Goal: Task Accomplishment & Management: Manage account settings

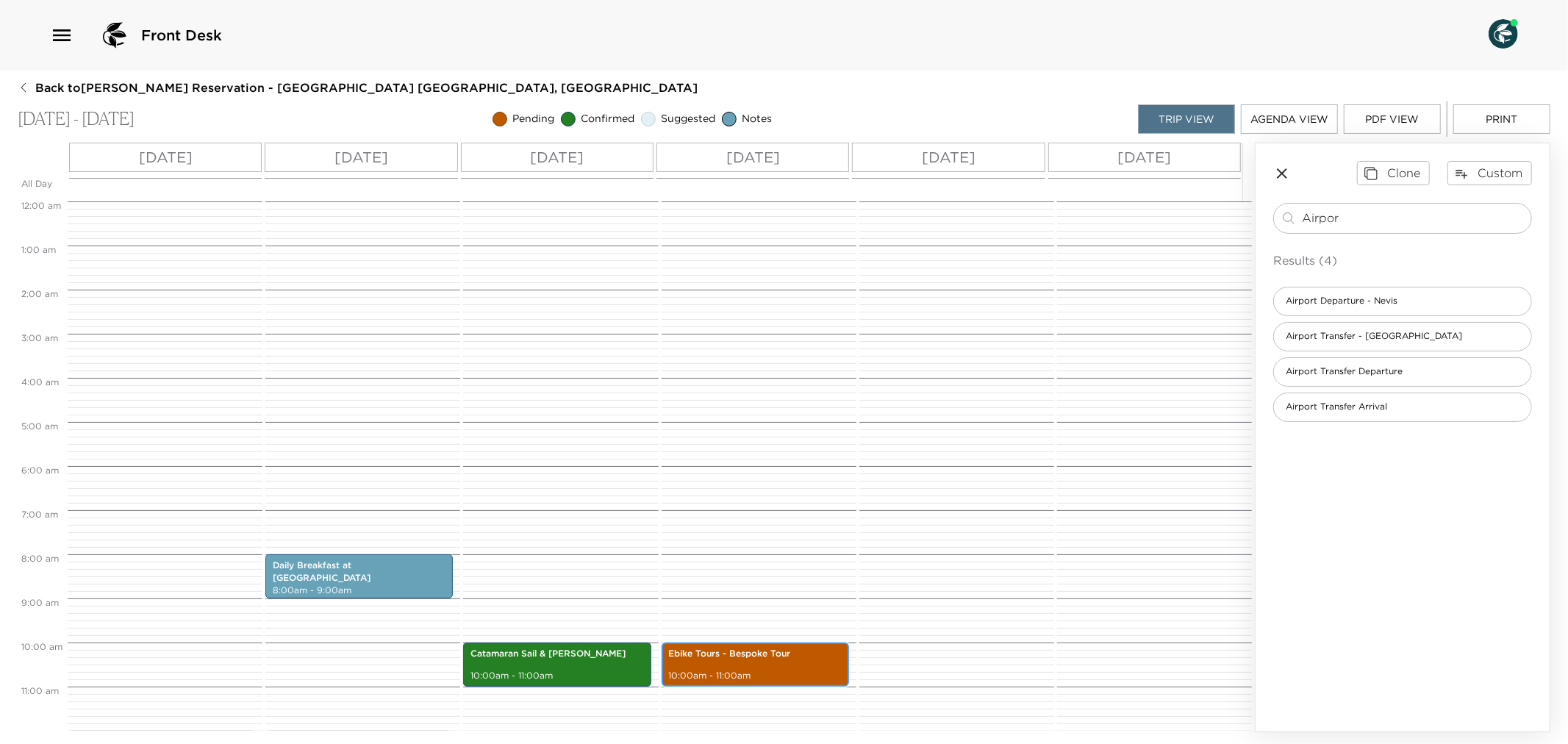
click at [718, 666] on div "Ebike Tours - Bespoke Tour 10:00am - 11:00am" at bounding box center [755, 664] width 179 height 40
click at [717, 666] on div "Ebike Tours - Bespoke Tour 10:00am - 11:00am" at bounding box center [755, 664] width 179 height 40
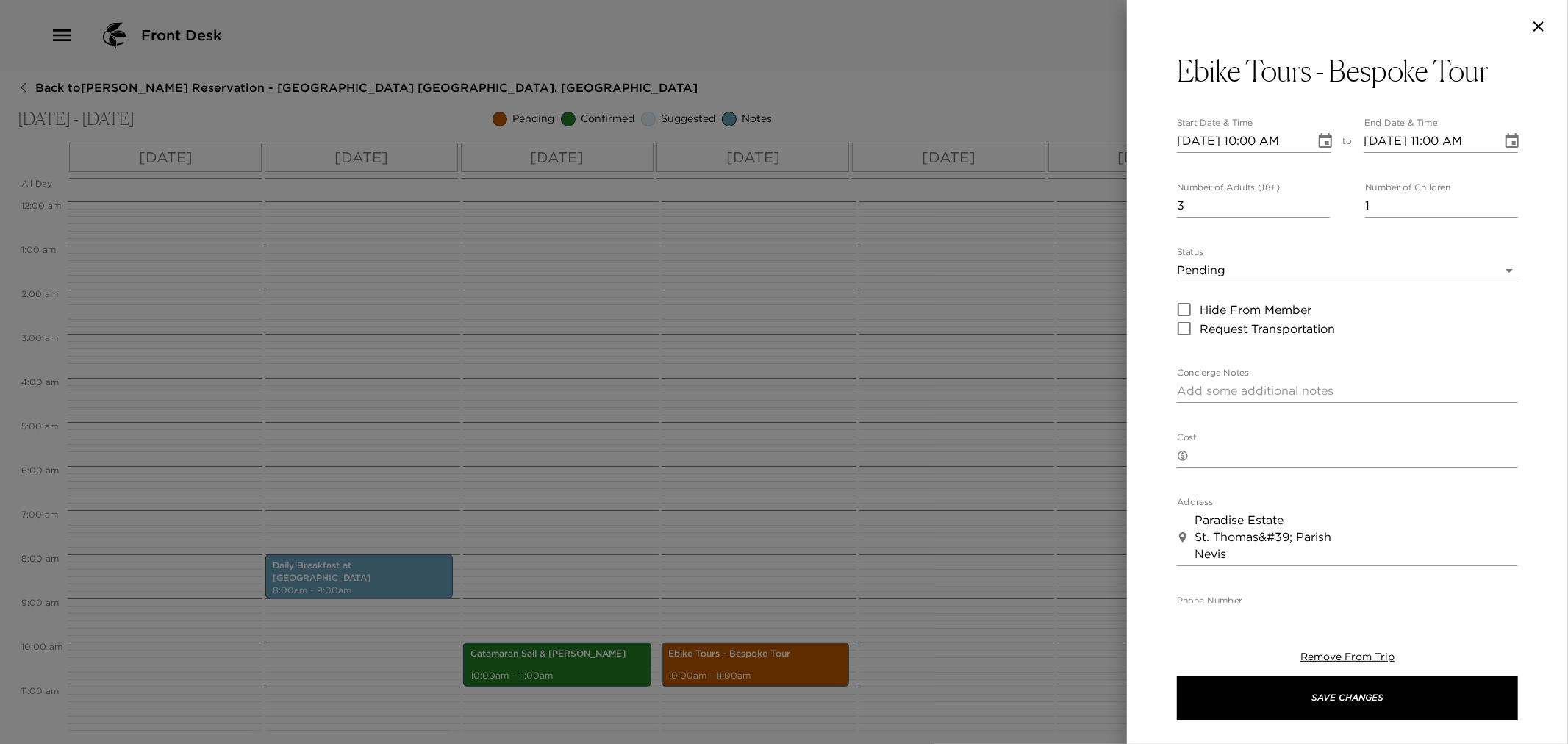
click at [1485, 267] on body "Front Desk Back to Richard Pero Reservation - Beach House 3 Nevis, West Indies …" at bounding box center [784, 372] width 1568 height 744
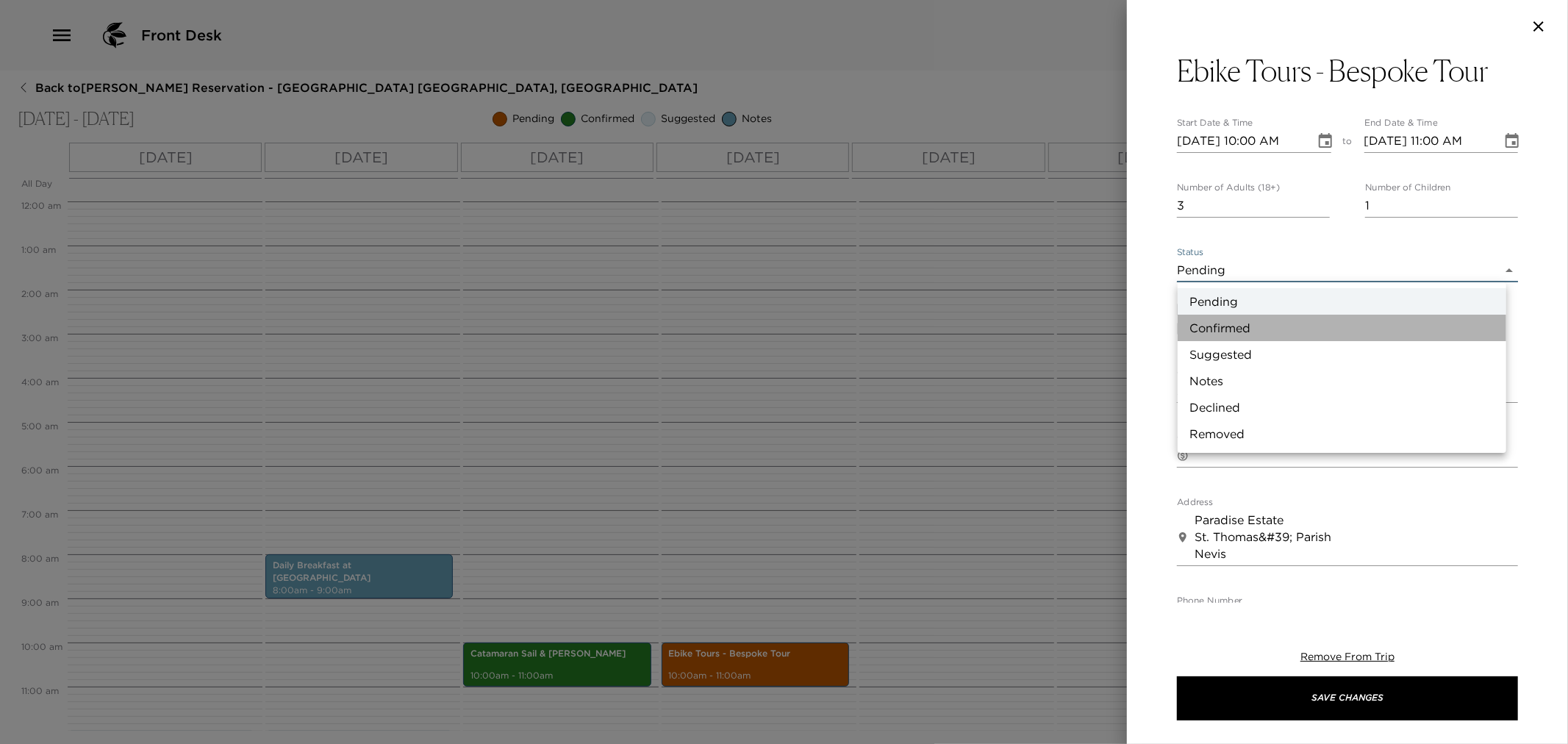
click at [1253, 326] on li "Confirmed" at bounding box center [1342, 328] width 328 height 26
type input "Confirmed"
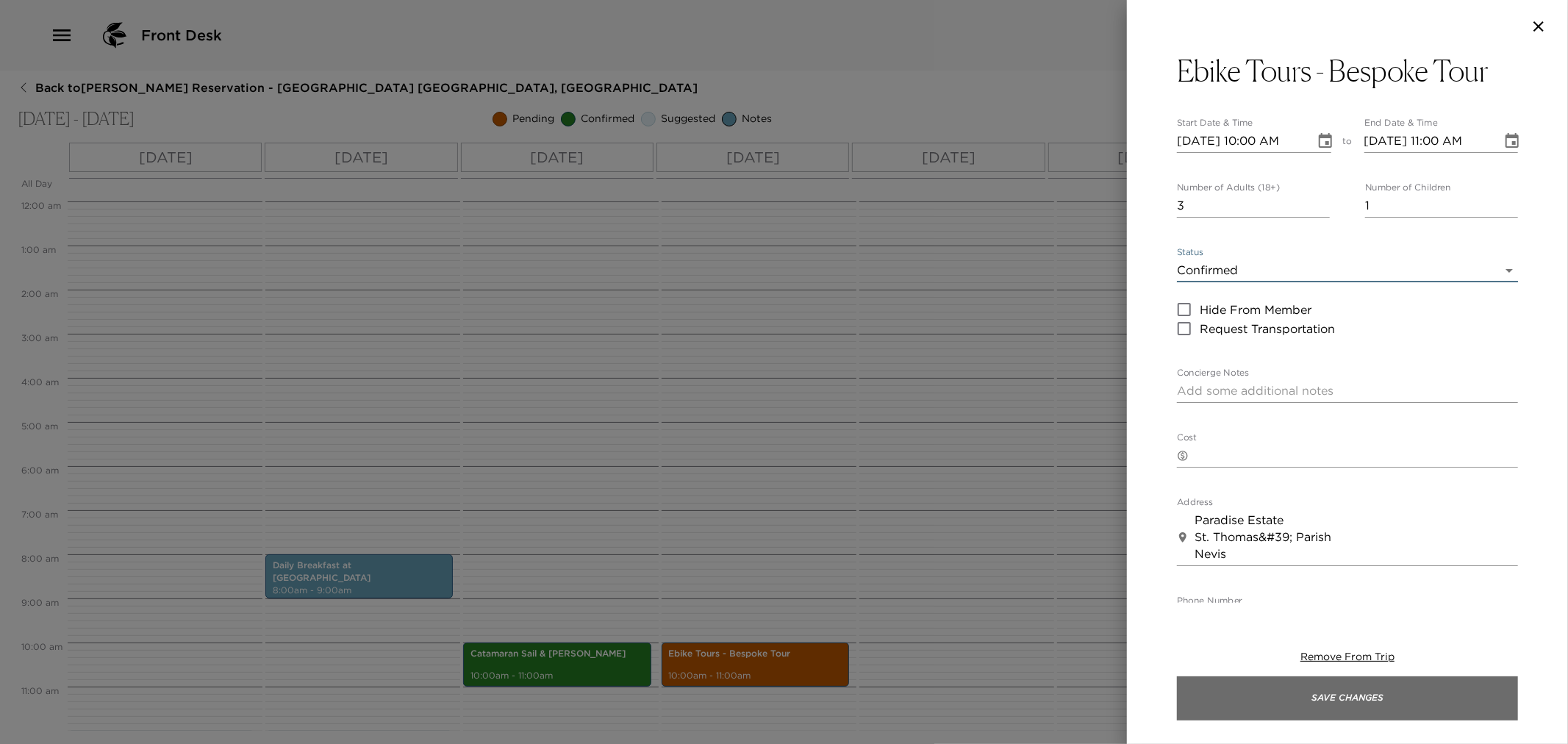
drag, startPoint x: 1298, startPoint y: 709, endPoint x: 1282, endPoint y: 707, distance: 16.1
click at [1297, 708] on button "Save Changes" at bounding box center [1348, 698] width 341 height 44
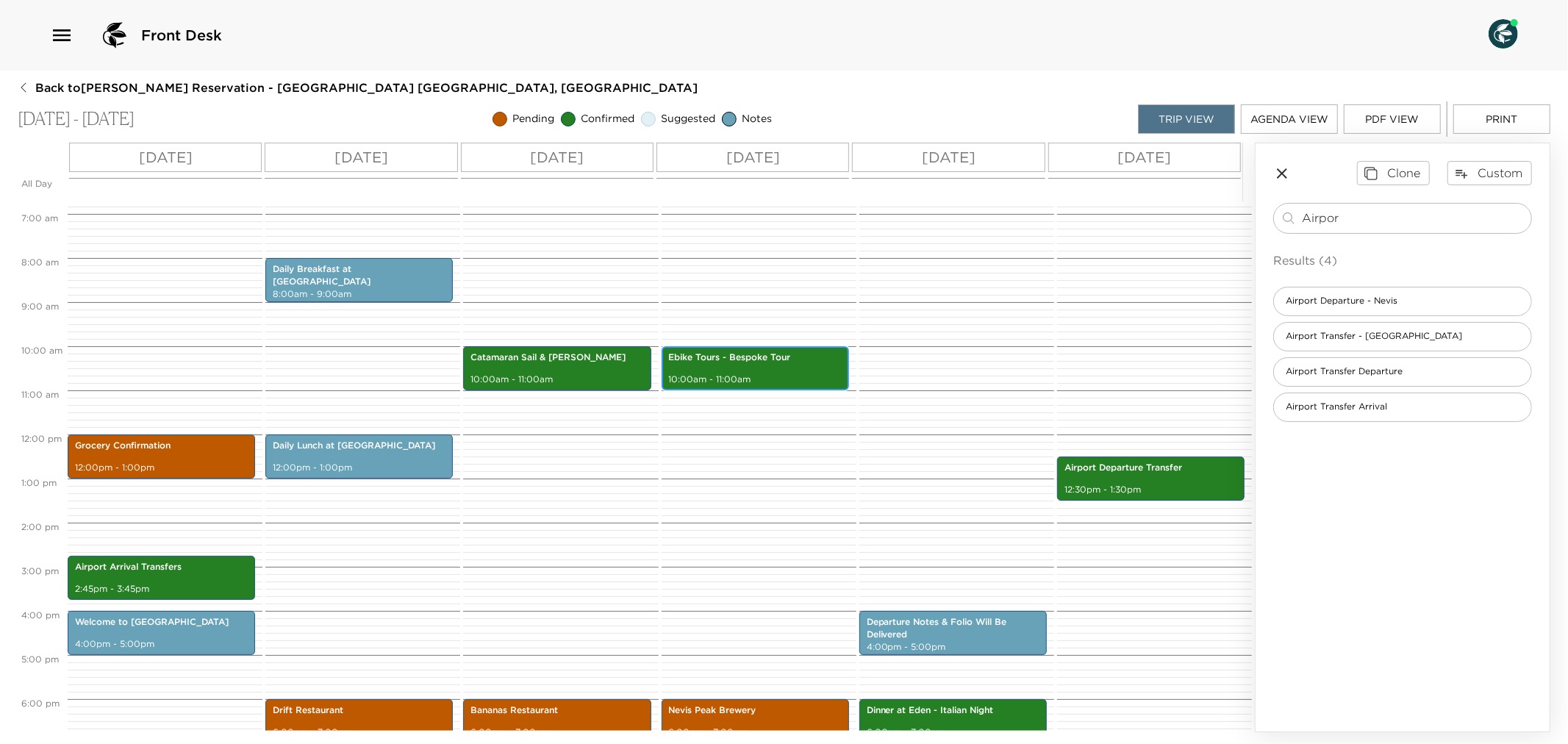
scroll to position [327, 0]
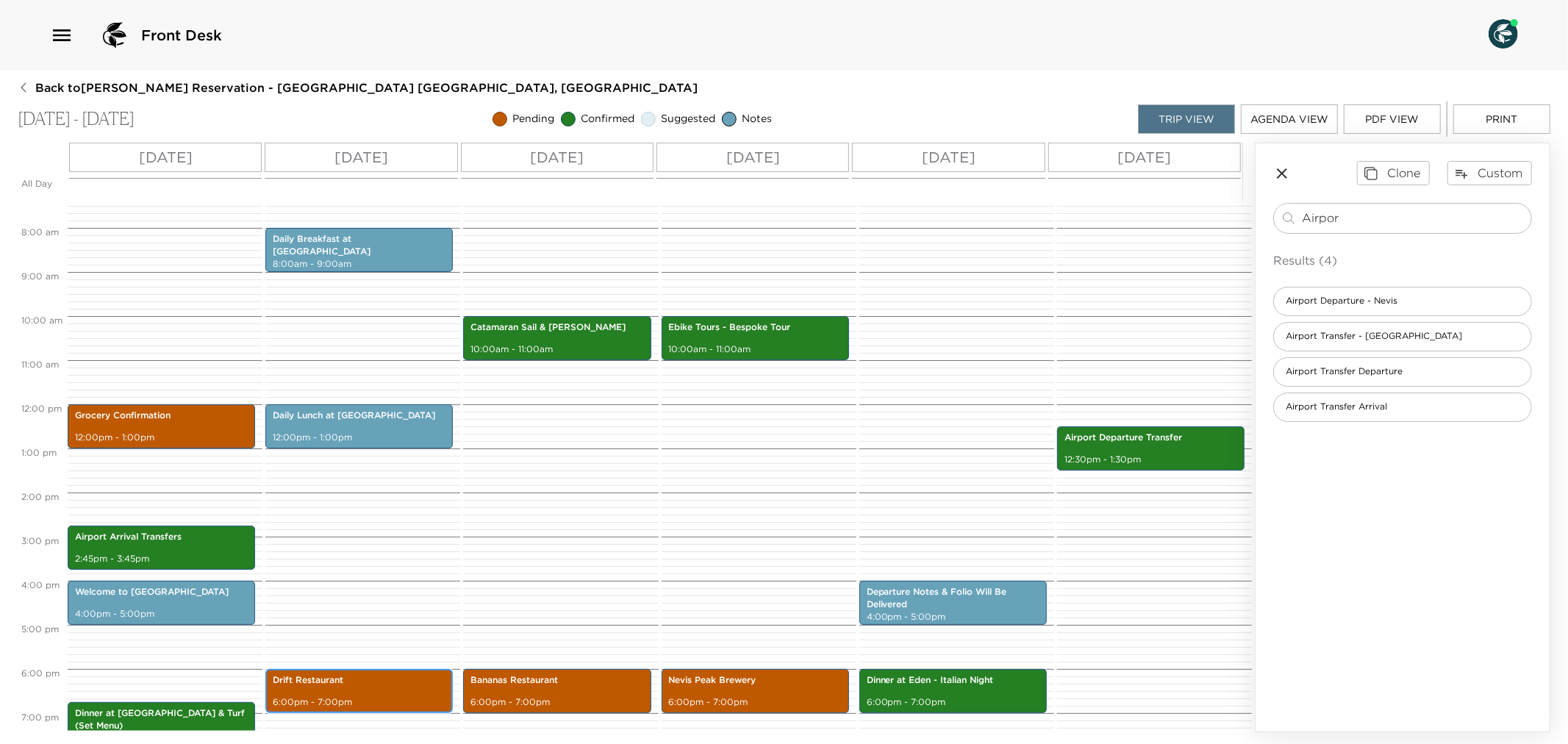
click at [372, 682] on p "Drift Restaurant" at bounding box center [359, 680] width 172 height 13
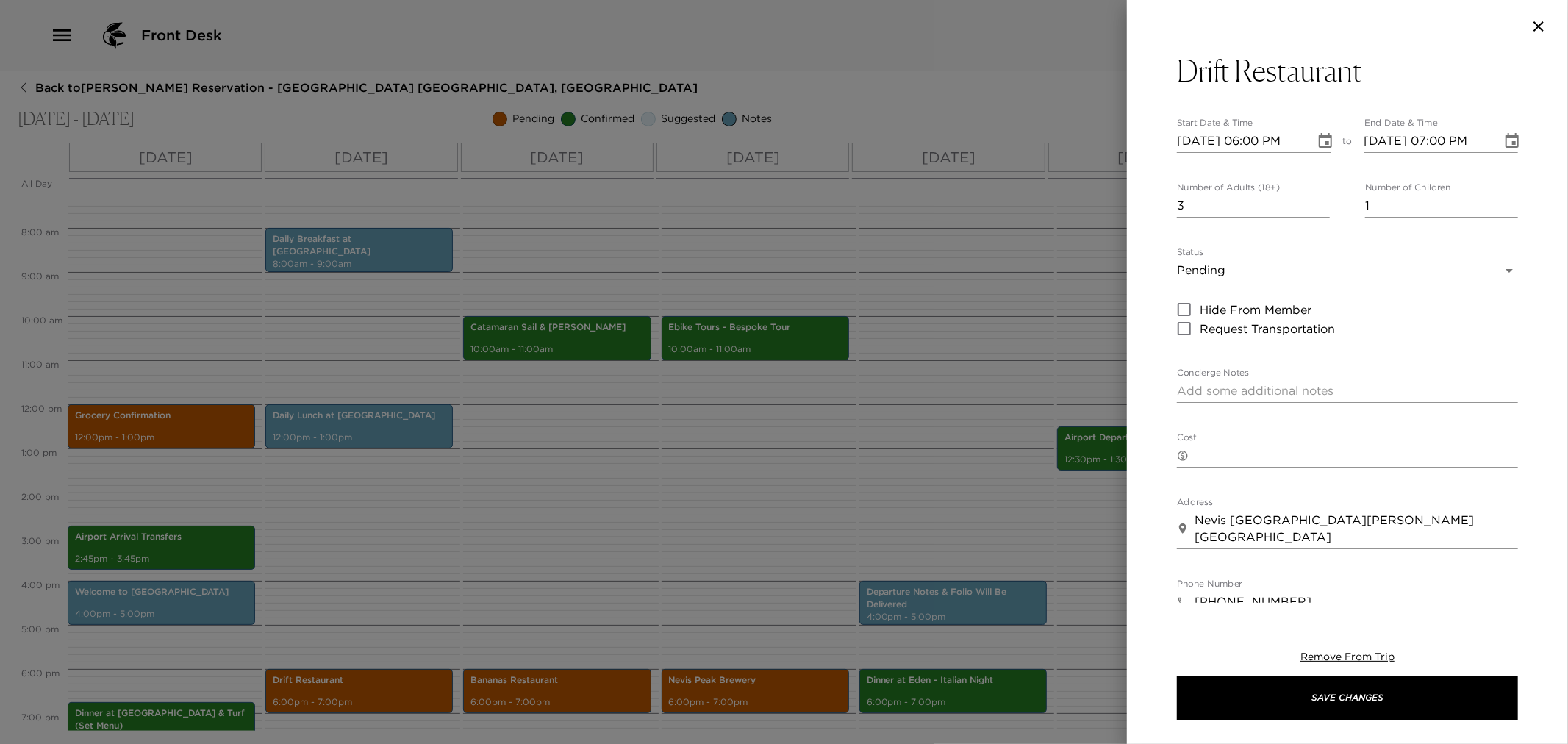
drag, startPoint x: 1514, startPoint y: 269, endPoint x: 1494, endPoint y: 273, distance: 20.4
click at [1512, 269] on div "Drift Restaurant Start Date & Time 11/26/2025 06:00 PM to End Date & Time 11/26…" at bounding box center [1348, 328] width 441 height 550
click at [1473, 267] on body "Front Desk Back to Richard Pero Reservation - Beach House 3 Nevis, West Indies …" at bounding box center [784, 372] width 1568 height 744
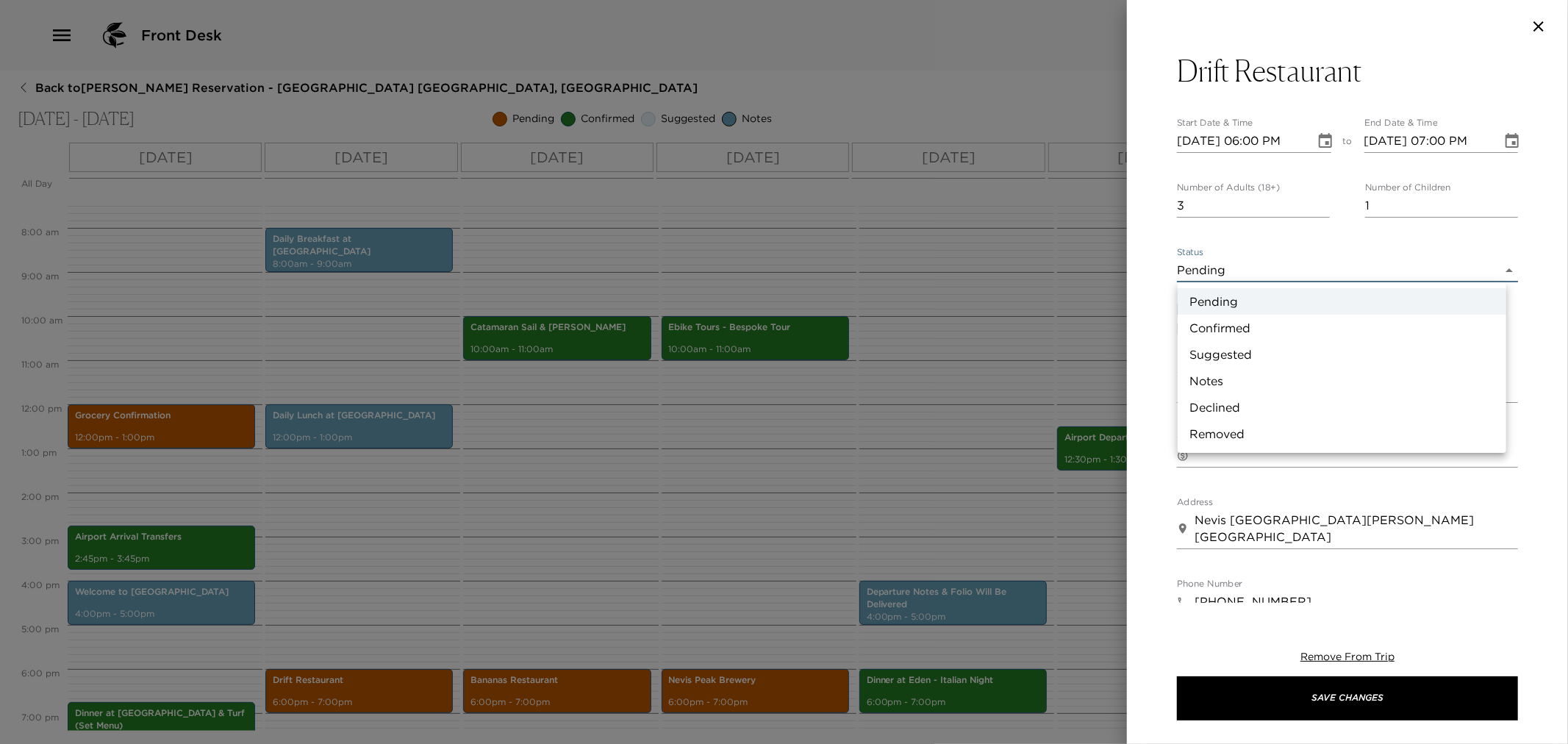
click at [1310, 319] on li "Confirmed" at bounding box center [1342, 328] width 328 height 26
type input "Confirmed"
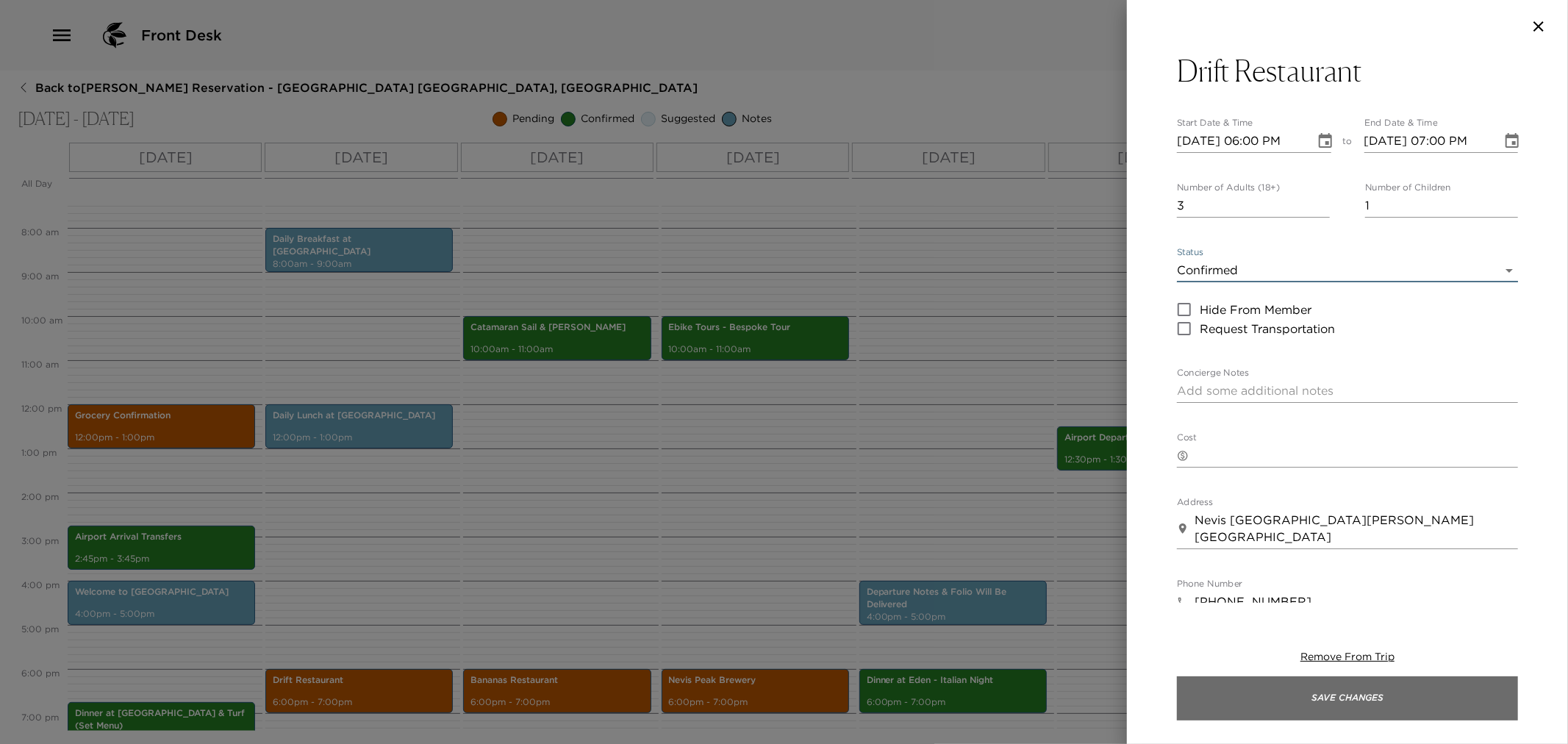
drag, startPoint x: 1307, startPoint y: 695, endPoint x: 1152, endPoint y: 676, distance: 156.2
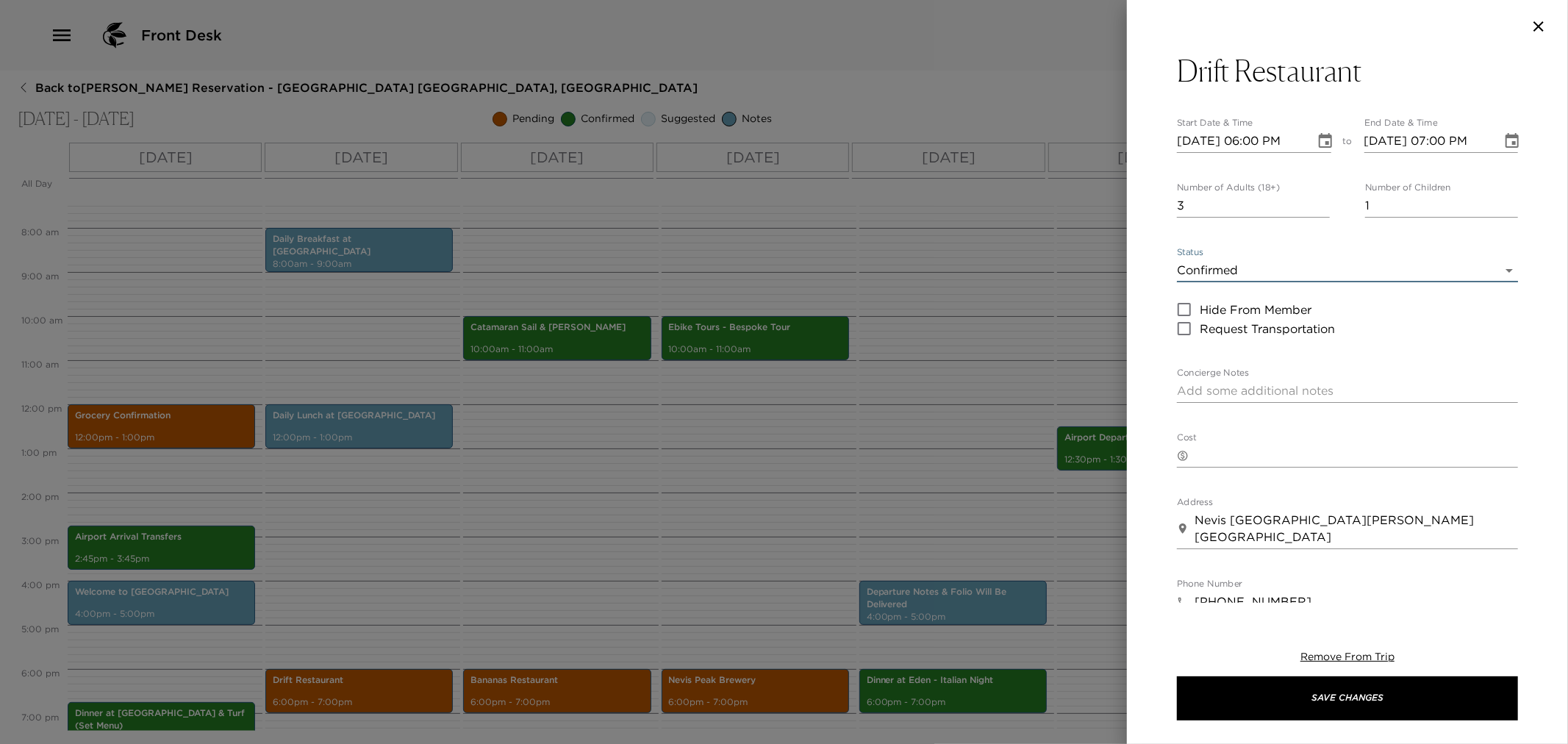
click at [1302, 695] on button "Save Changes" at bounding box center [1348, 698] width 341 height 44
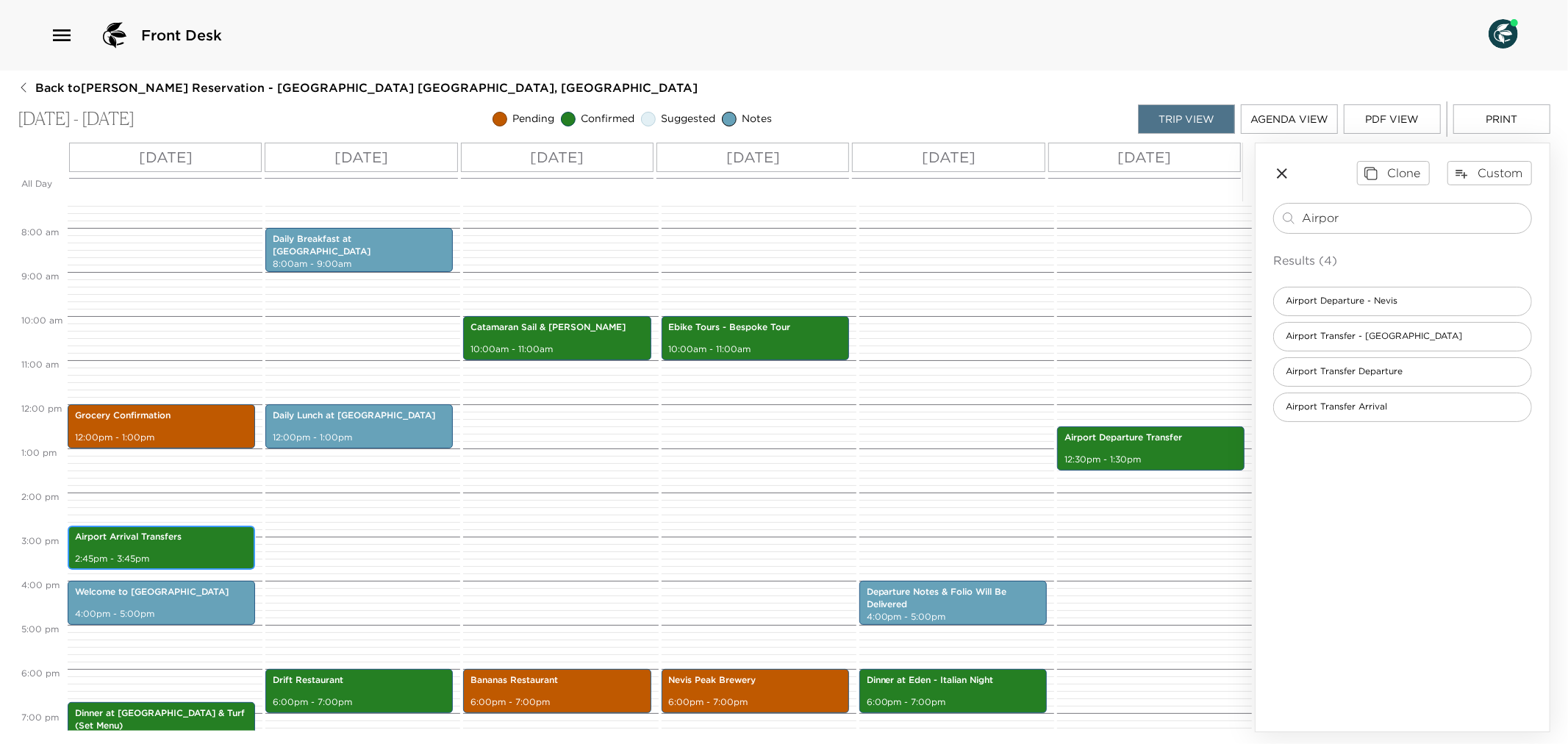
click at [151, 550] on div "Airport Arrival Transfers 2:45pm - 3:45pm" at bounding box center [161, 548] width 179 height 40
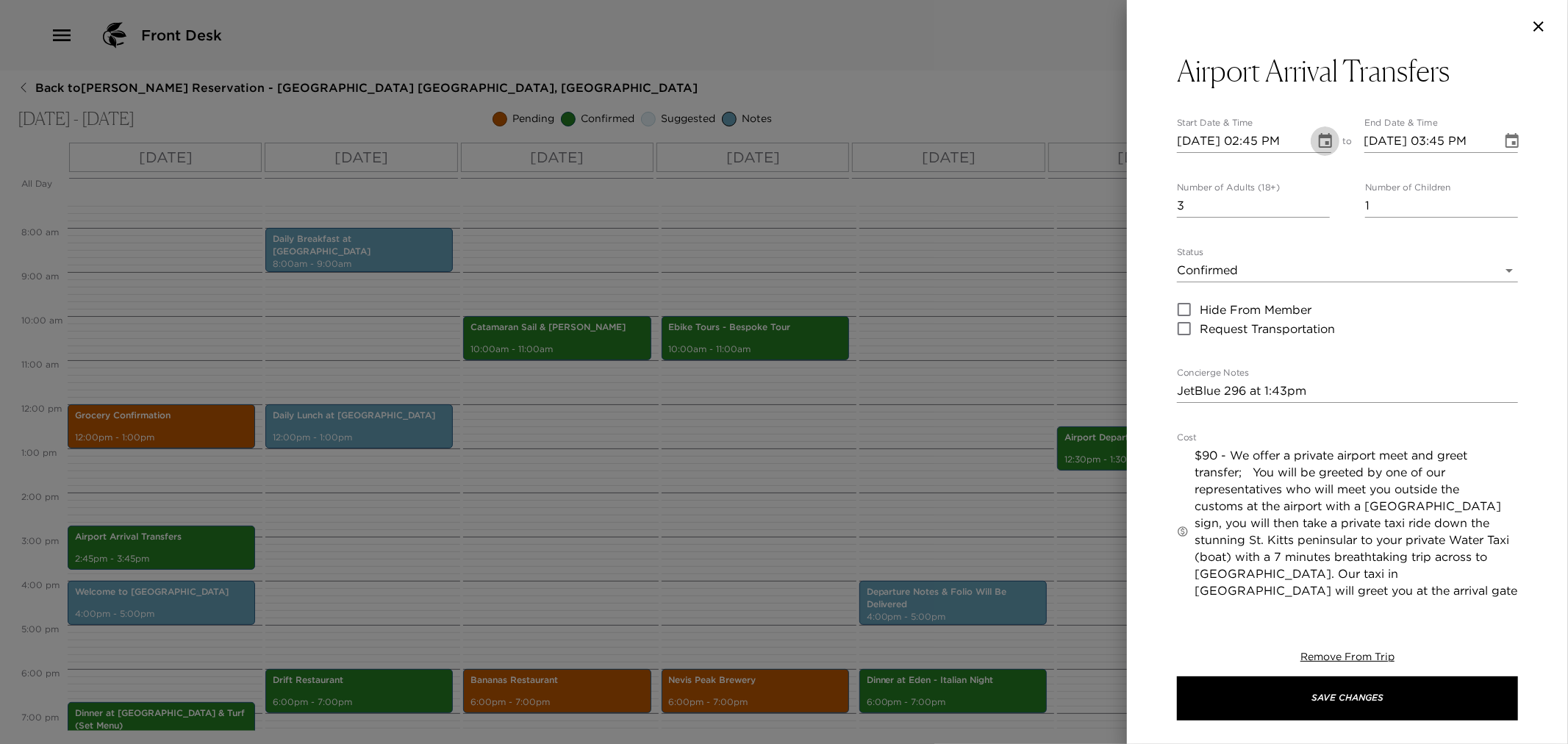
click at [1318, 144] on icon "Choose date, selected date is Nov 25, 2025" at bounding box center [1325, 141] width 17 height 17
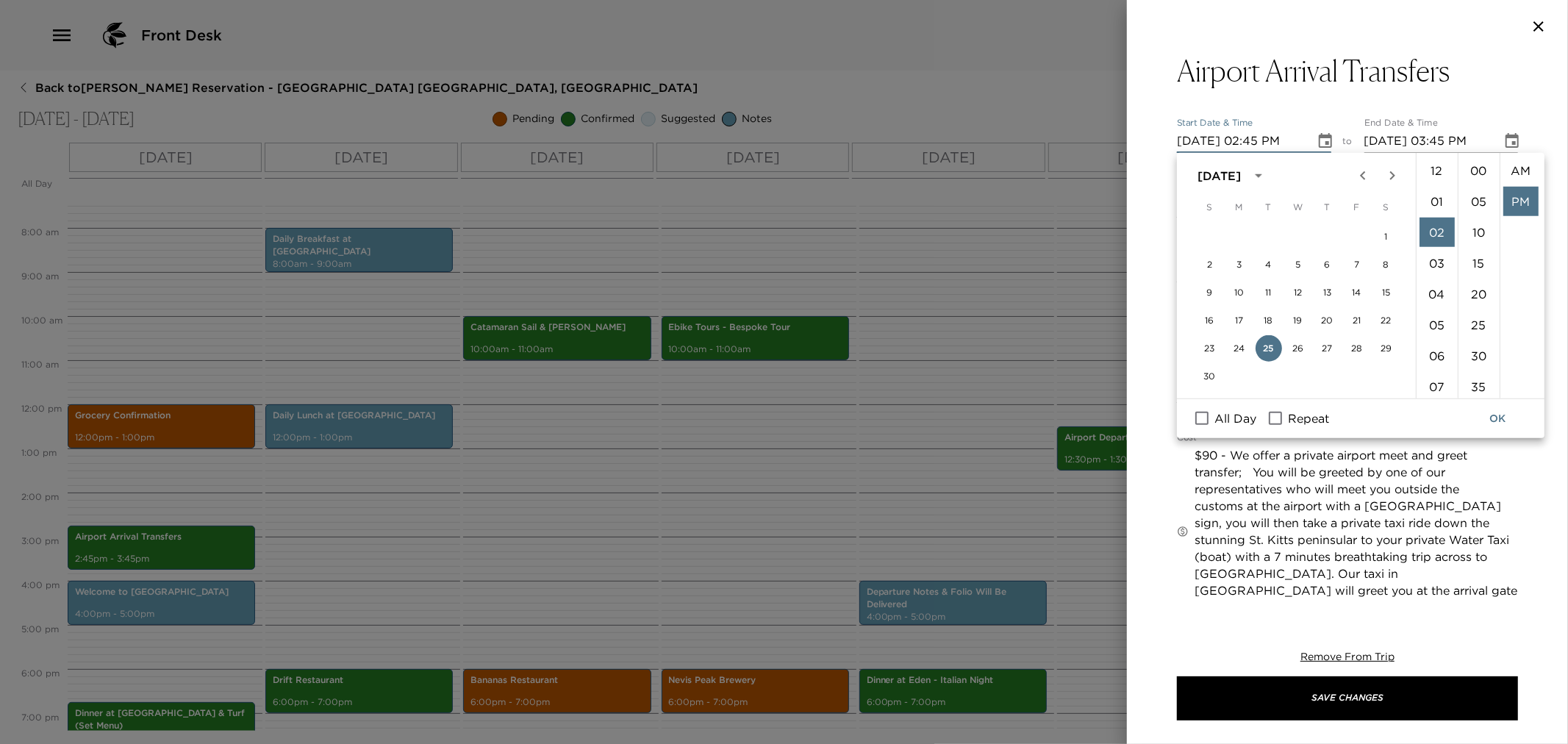
scroll to position [30, 0]
click at [1437, 237] on li "04" at bounding box center [1436, 232] width 35 height 29
type input "11/25/2025 04:45 PM"
type input "11/25/2025 05:45 PM"
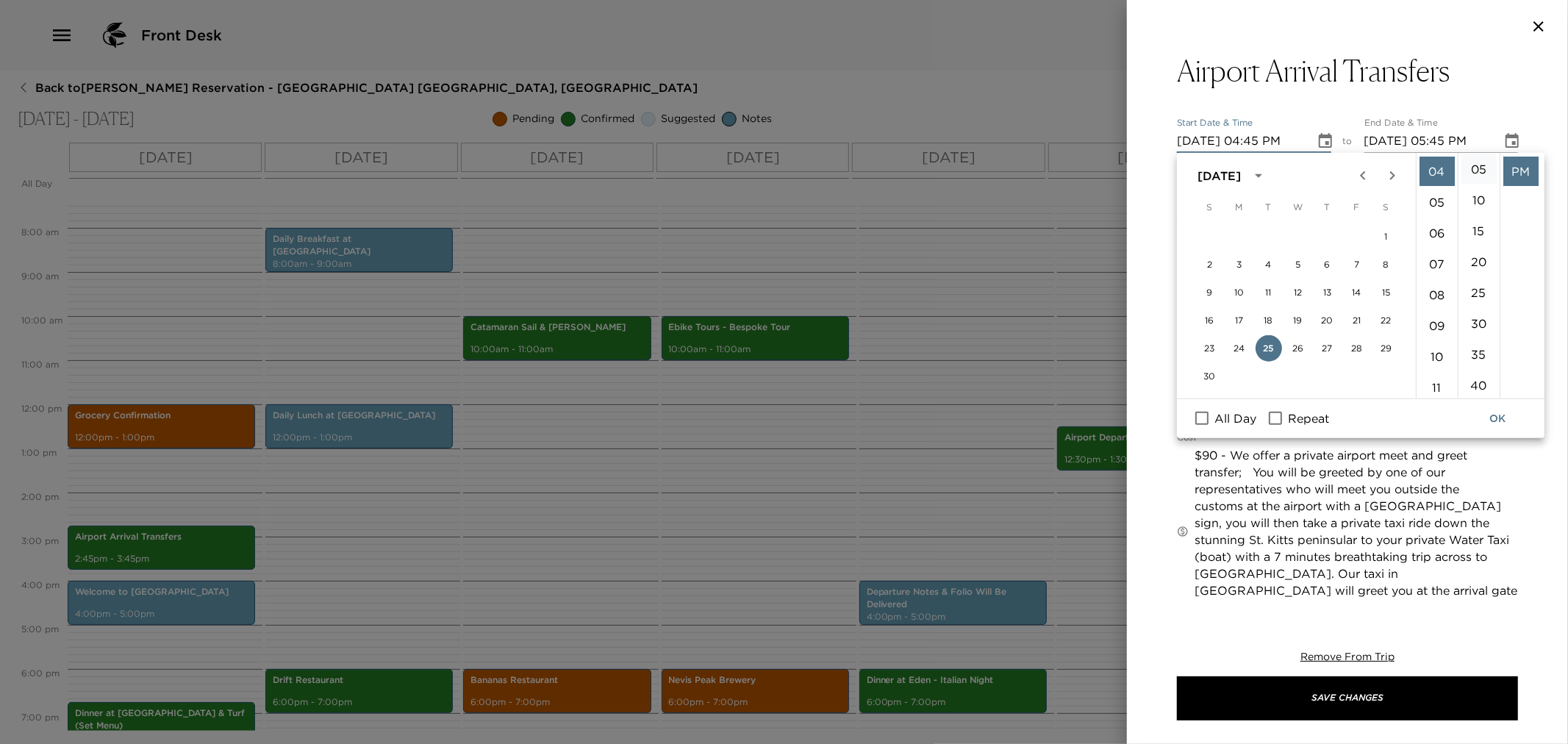
click at [1474, 172] on li "05" at bounding box center [1478, 169] width 35 height 29
click at [1480, 172] on li "00" at bounding box center [1478, 171] width 35 height 29
type input "11/25/2025 04:00 PM"
click at [1495, 420] on button "OK" at bounding box center [1497, 418] width 47 height 27
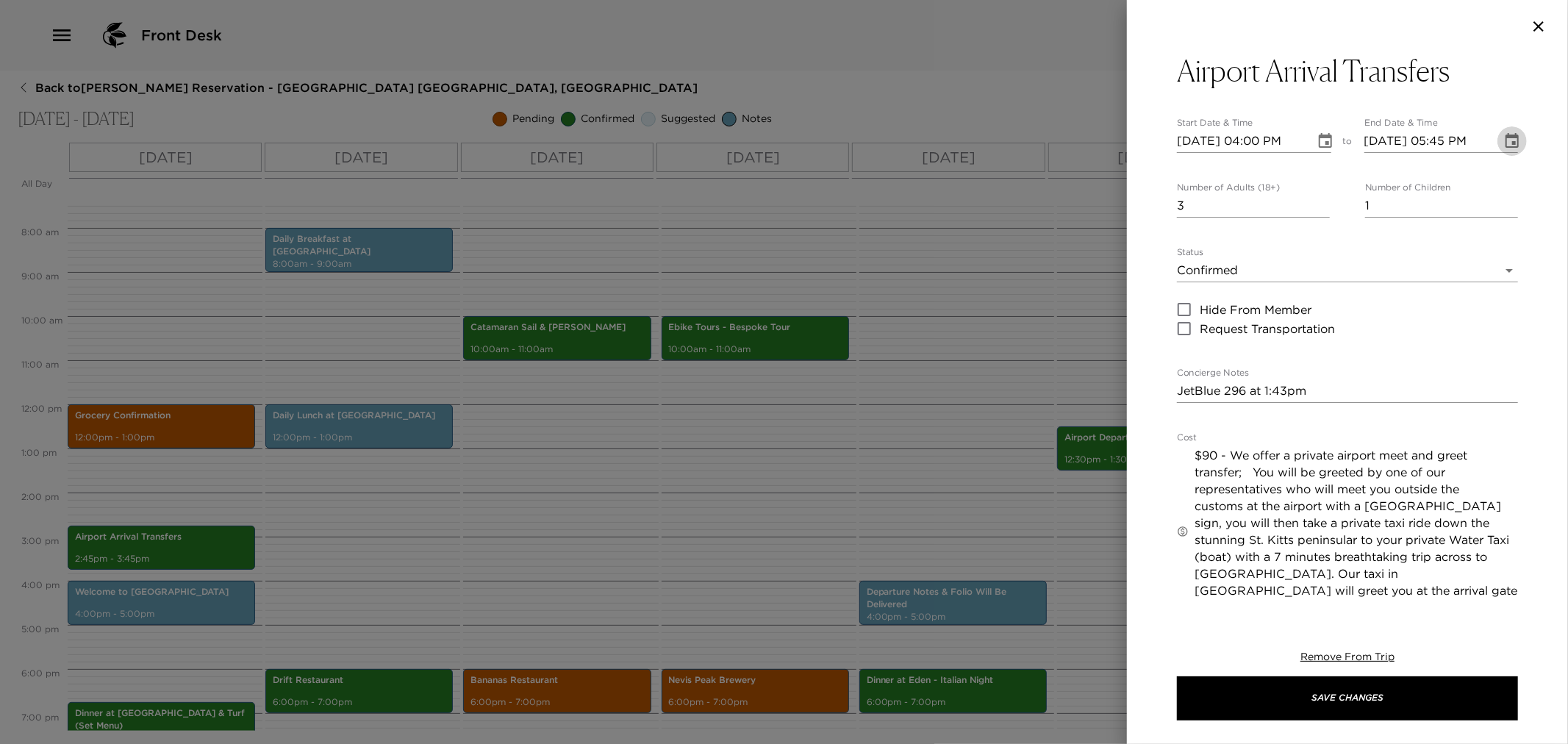
click at [1504, 145] on icon "Choose date, selected date is Nov 25, 2025" at bounding box center [1512, 141] width 17 height 17
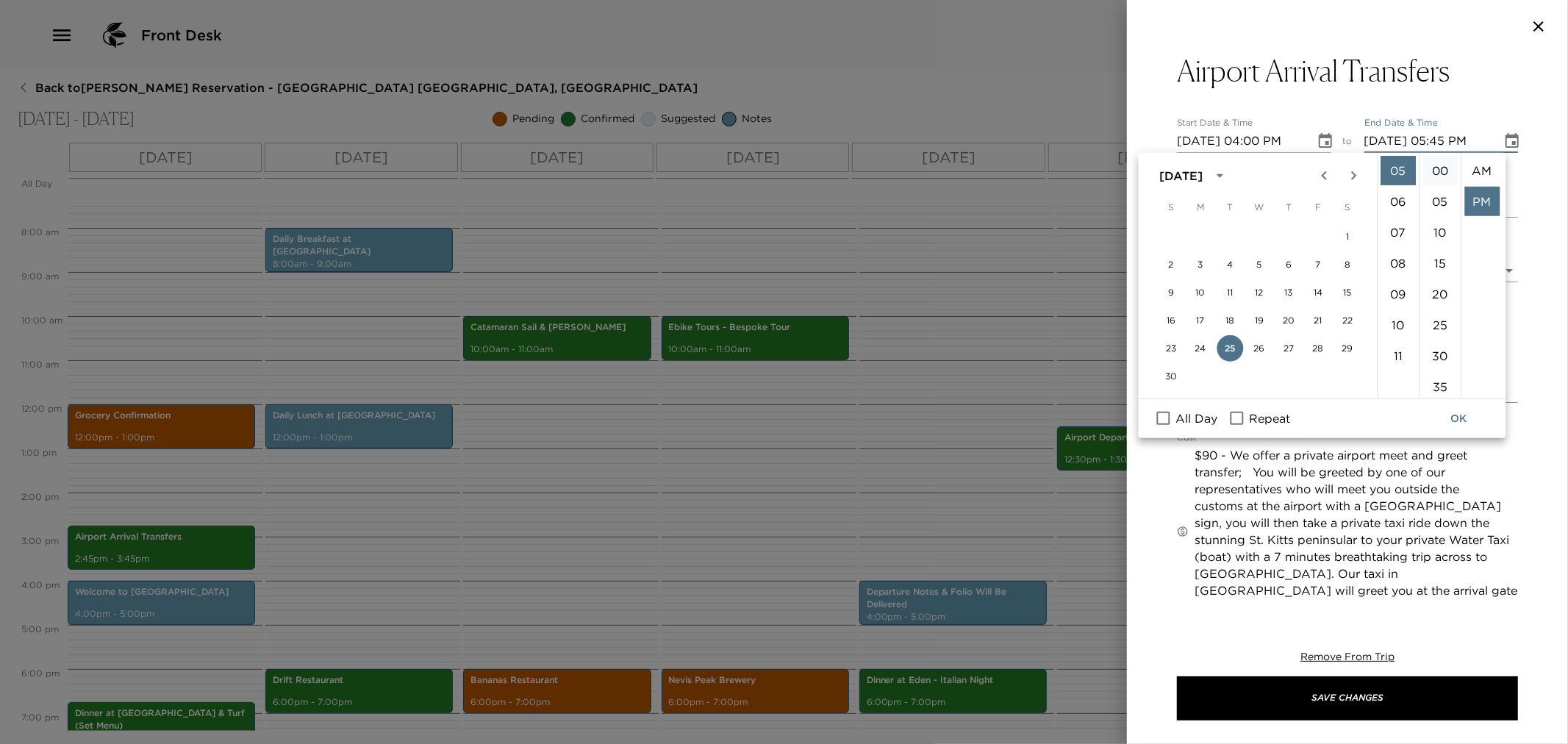
click at [1439, 167] on li "00" at bounding box center [1440, 171] width 35 height 29
type input "11/25/2025 05:00 PM"
click at [1471, 203] on li "PM" at bounding box center [1482, 201] width 35 height 29
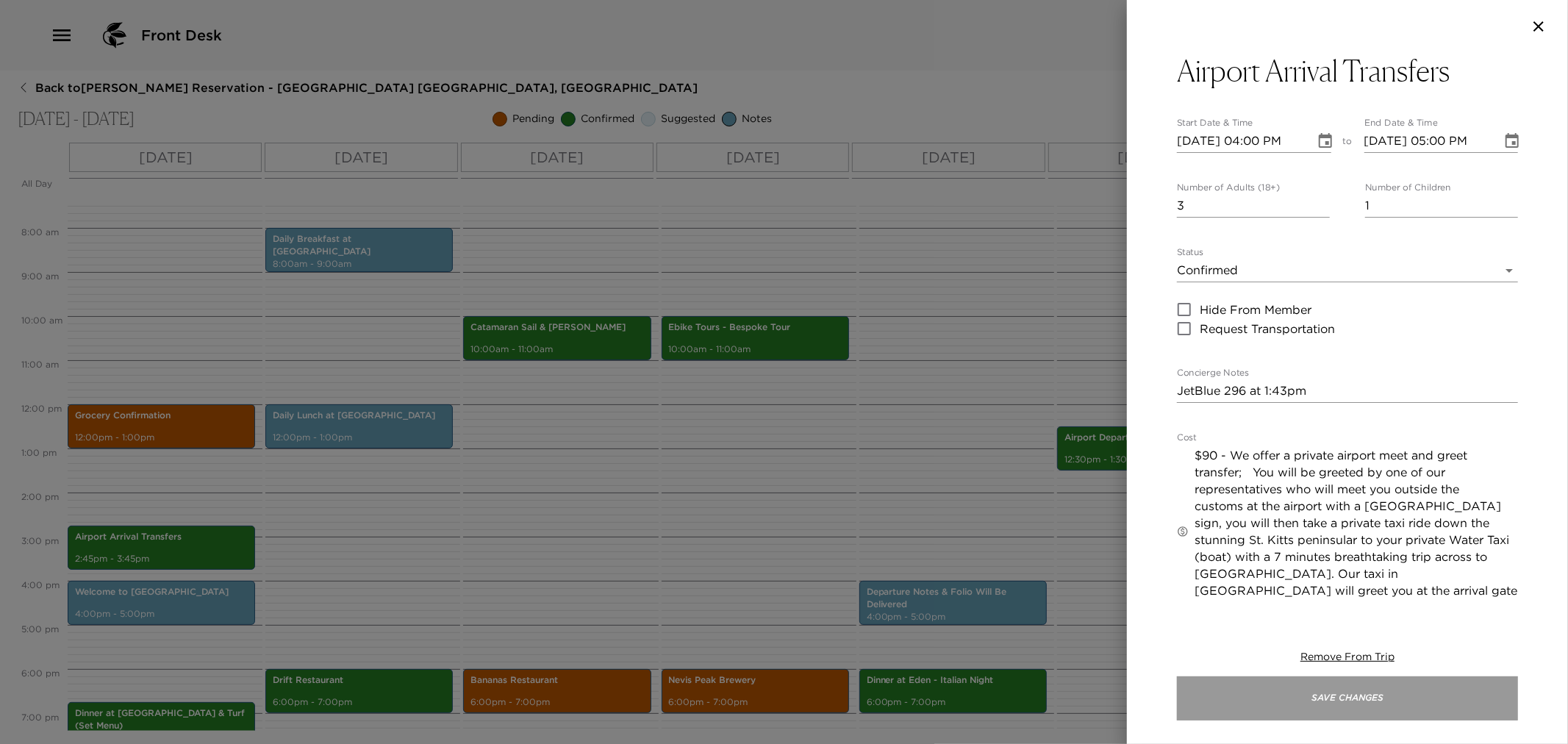
click at [1280, 694] on button "Save Changes" at bounding box center [1348, 698] width 341 height 44
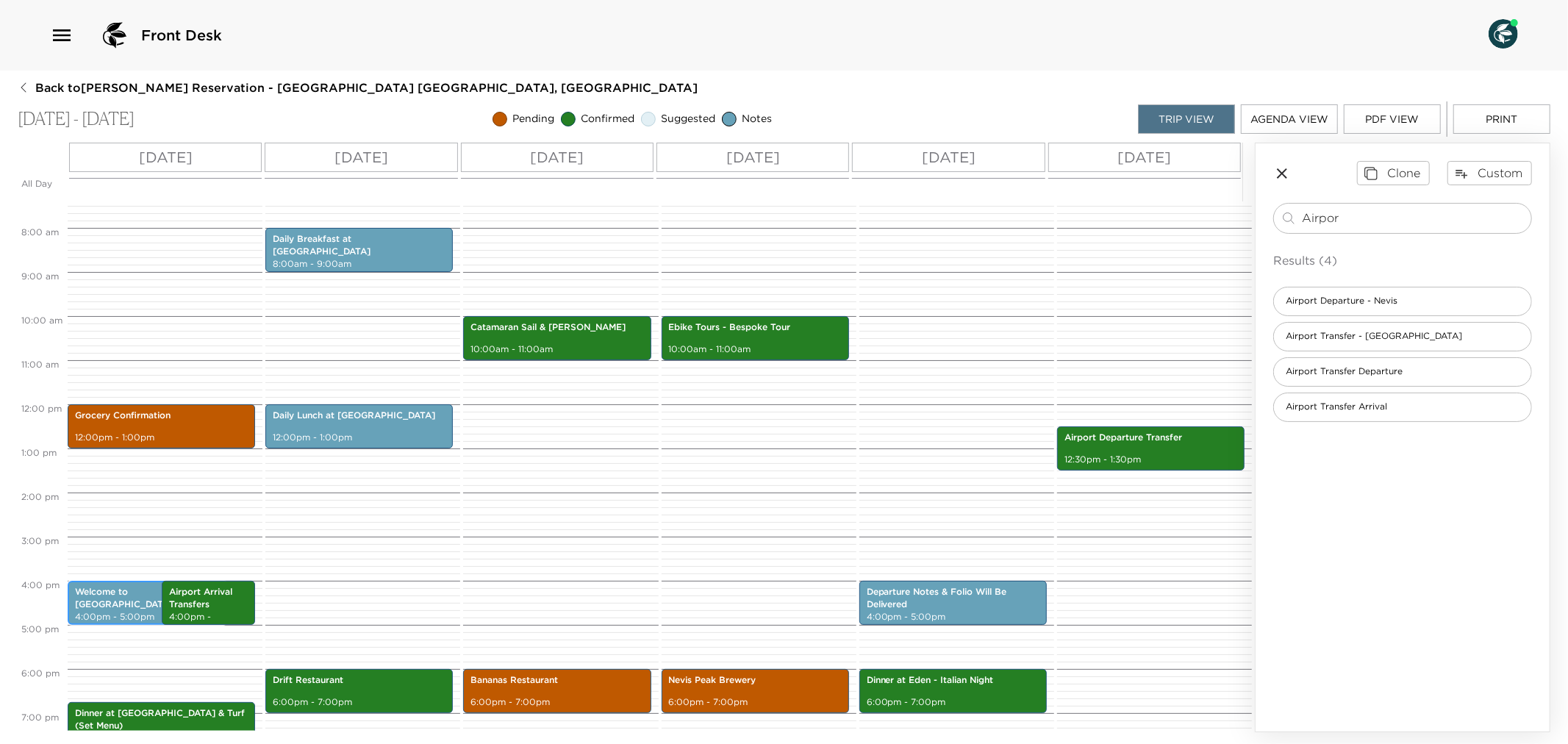
click at [122, 602] on p "Welcome to [GEOGRAPHIC_DATA]" at bounding box center [148, 599] width 145 height 25
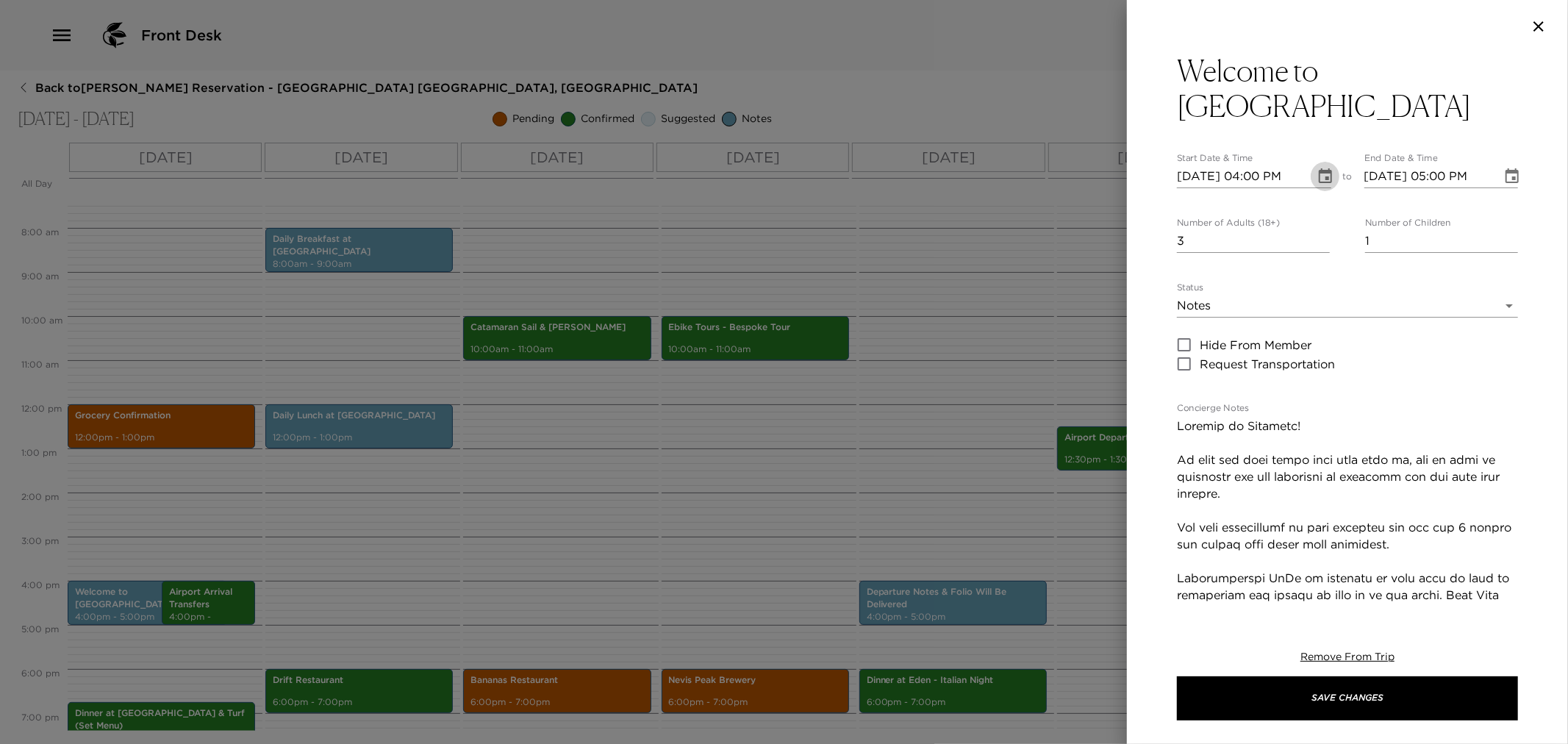
click at [1323, 174] on icon "Choose date, selected date is Nov 25, 2025" at bounding box center [1325, 176] width 17 height 17
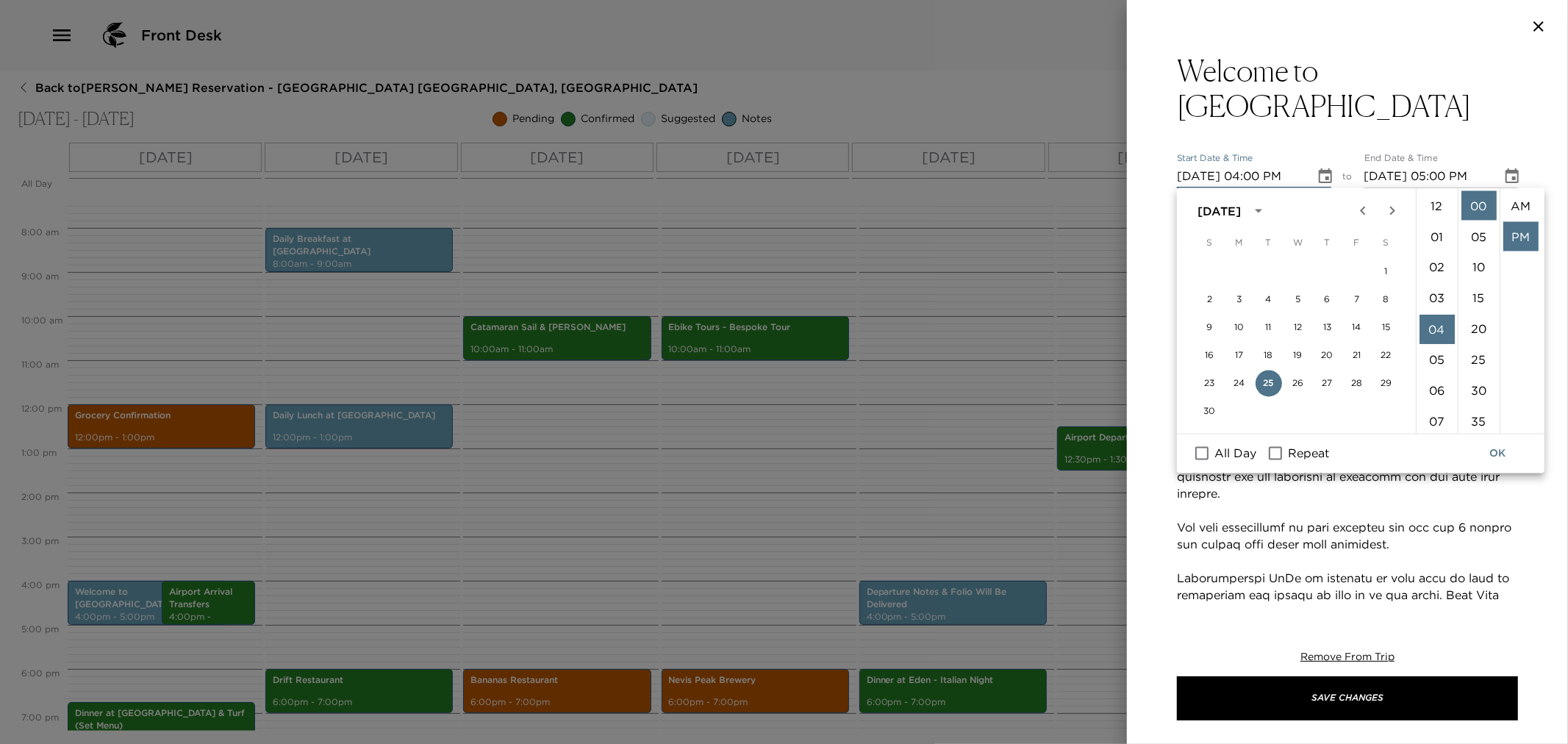
scroll to position [30, 0]
drag, startPoint x: 1438, startPoint y: 235, endPoint x: 1478, endPoint y: 361, distance: 132.2
click at [1437, 236] on li "05" at bounding box center [1436, 237] width 35 height 29
type input "11/25/2025 05:00 PM"
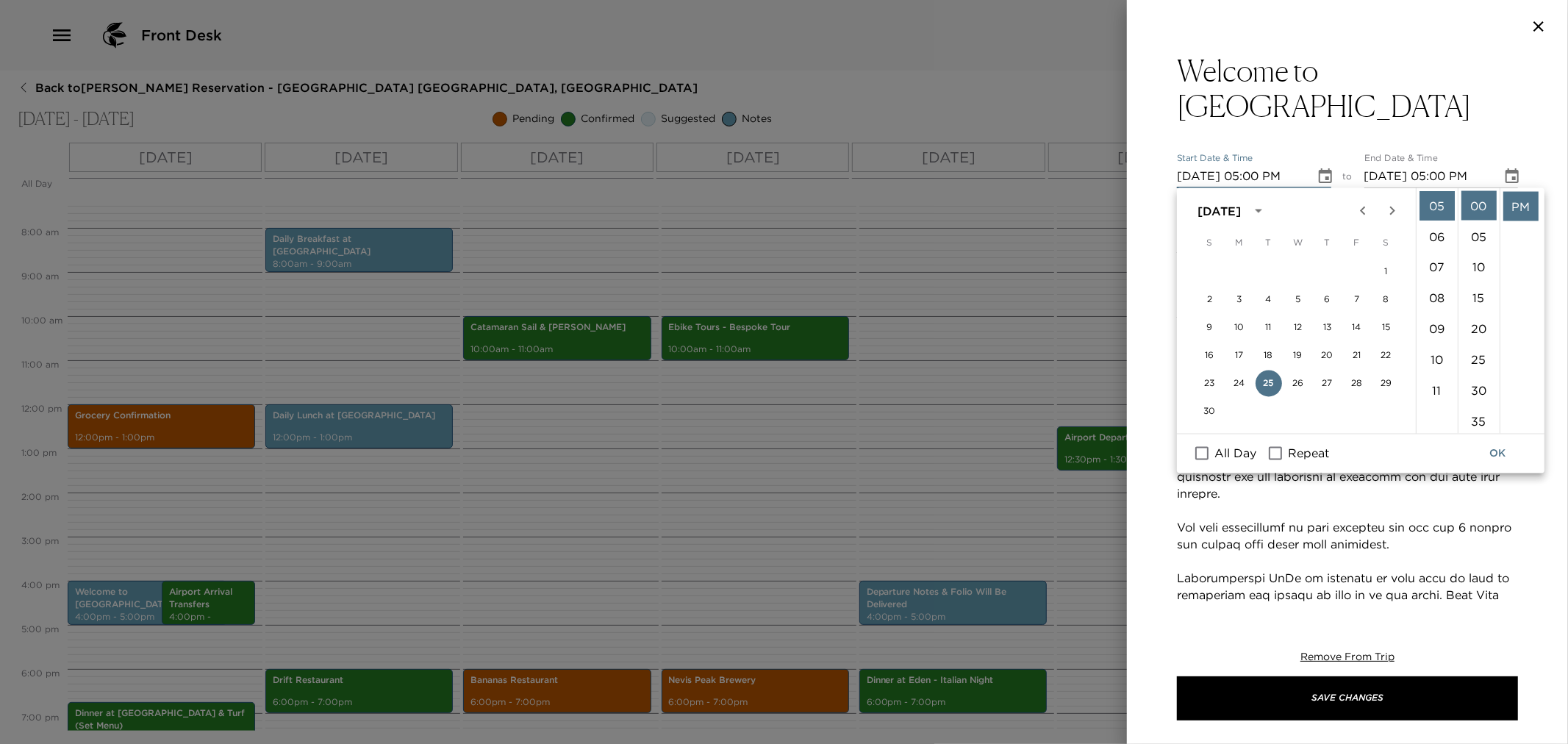
click at [1507, 443] on button "OK" at bounding box center [1497, 454] width 47 height 27
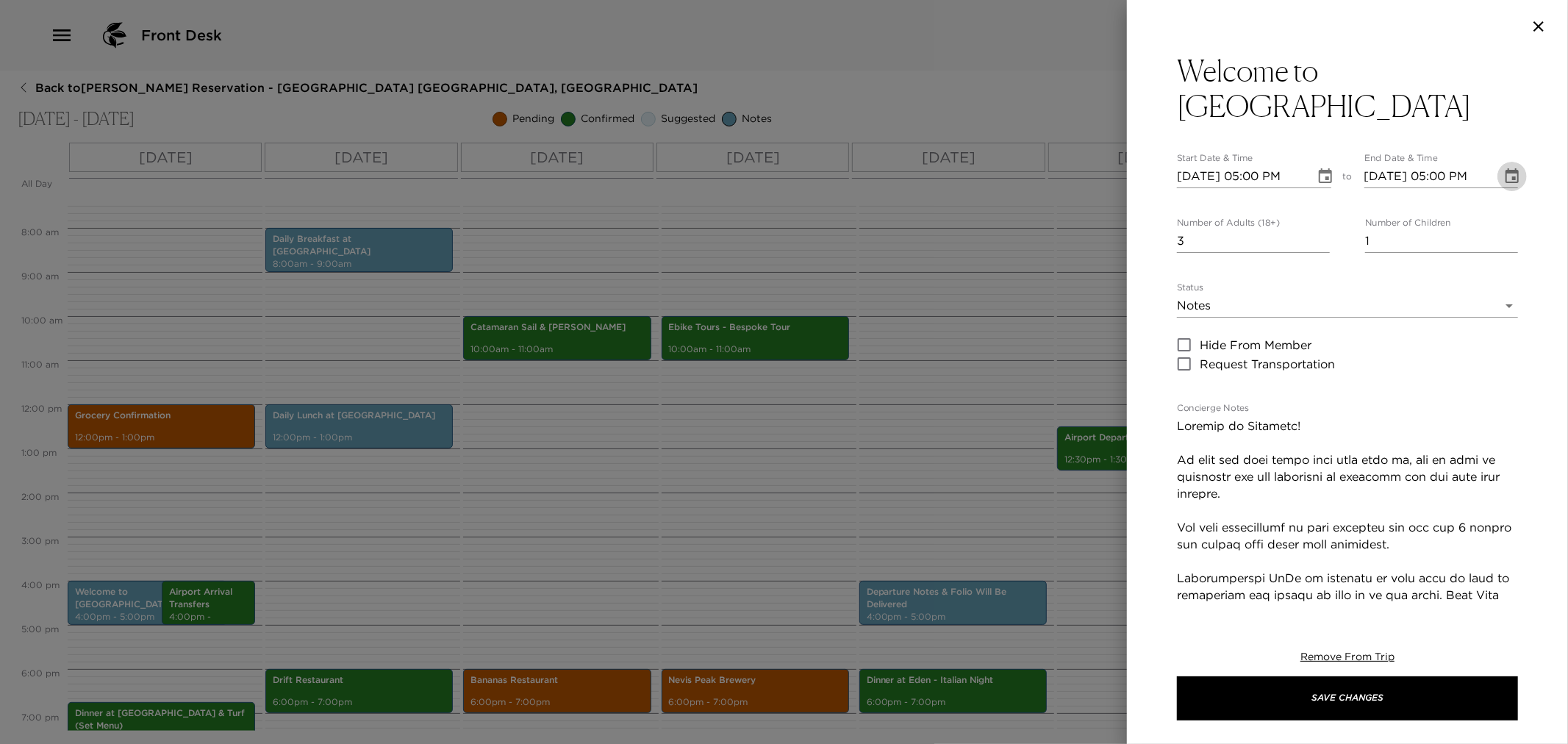
click at [1505, 182] on icon "Choose date, selected date is Nov 25, 2025" at bounding box center [1512, 176] width 14 height 15
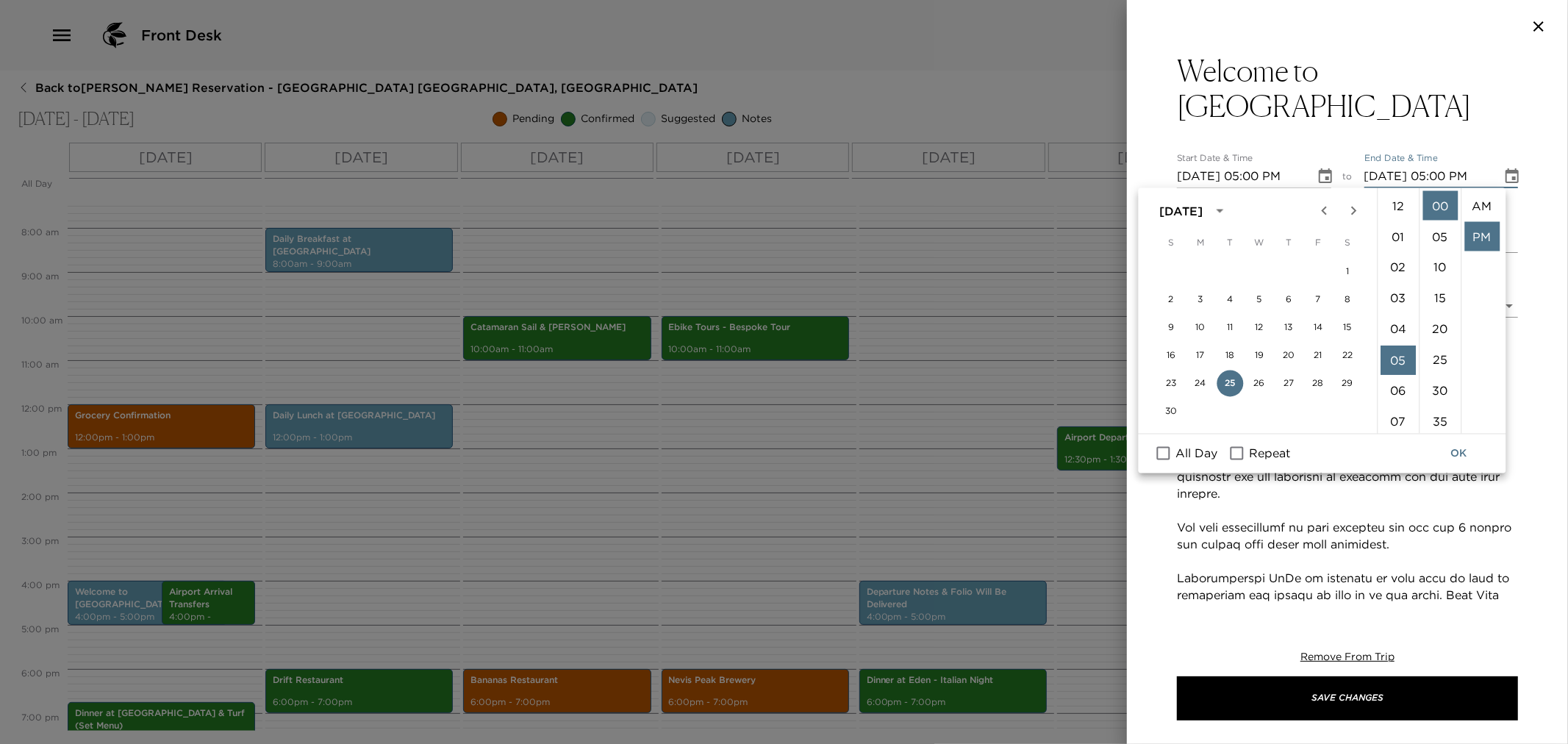
scroll to position [30, 0]
click at [1403, 230] on li "06" at bounding box center [1397, 237] width 35 height 29
type input "11/25/2025 06:00 PM"
click at [1460, 455] on button "OK" at bounding box center [1459, 454] width 47 height 27
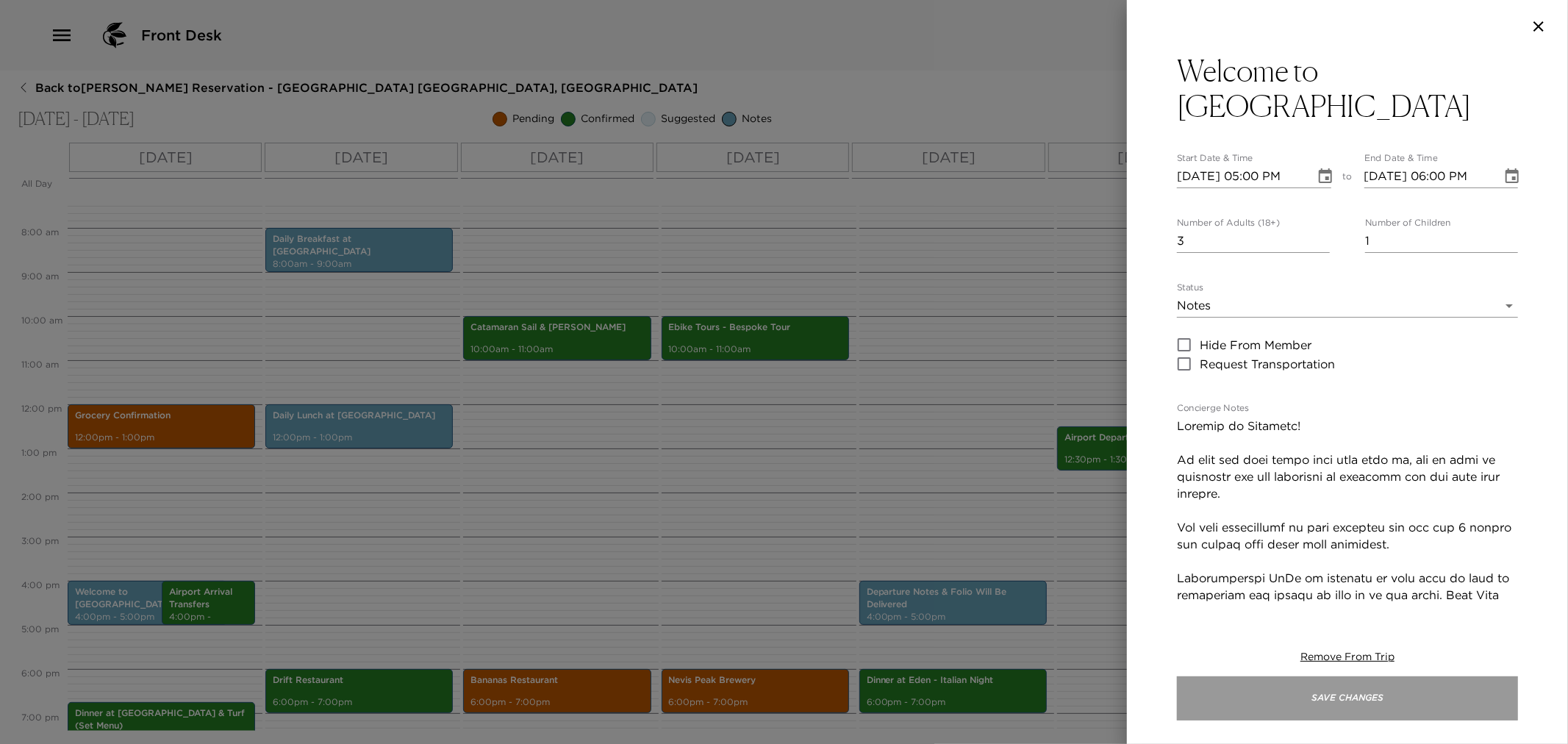
click at [1390, 687] on button "Save Changes" at bounding box center [1348, 698] width 341 height 44
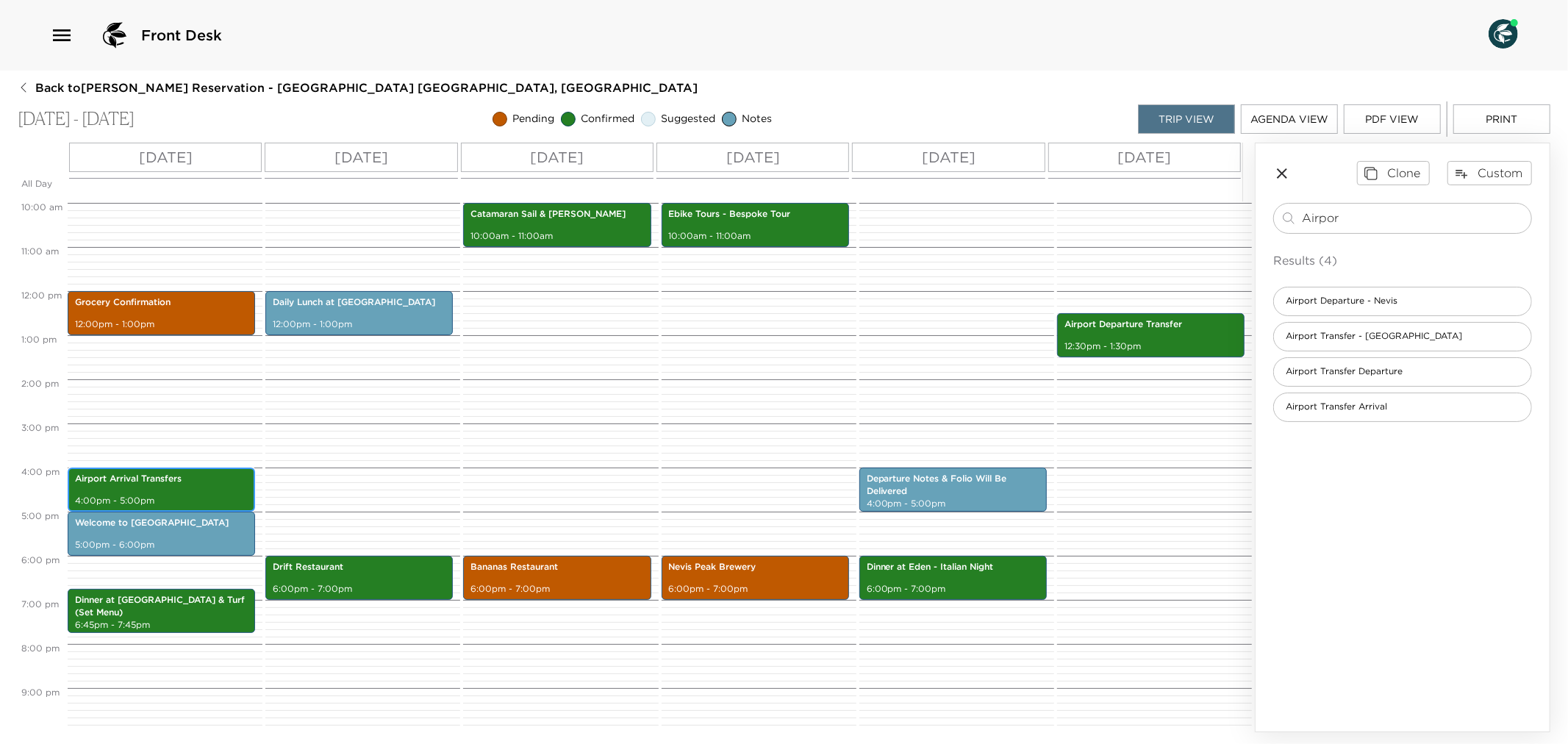
scroll to position [490, 0]
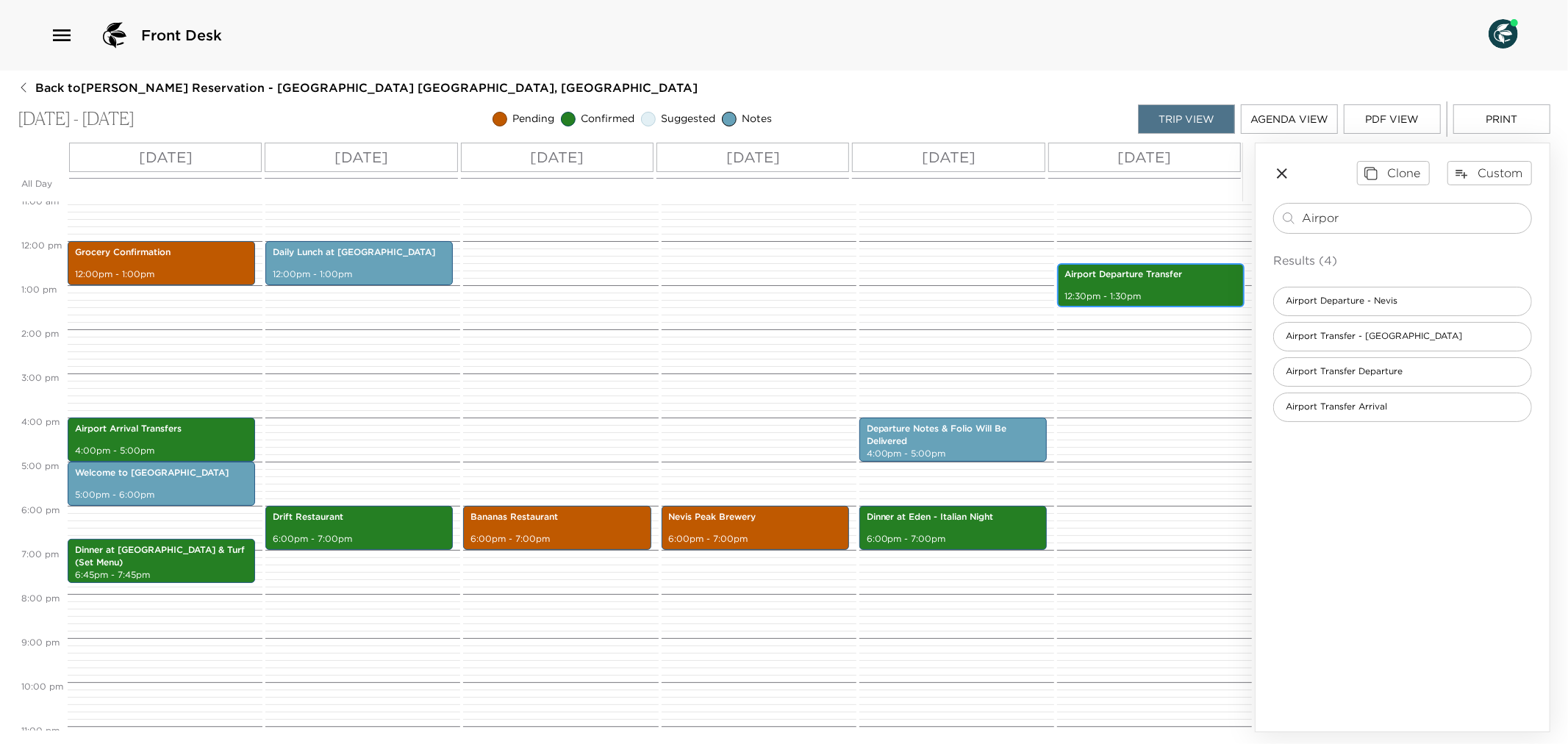
click at [1115, 292] on p "12:30pm - 1:30pm" at bounding box center [1151, 297] width 172 height 13
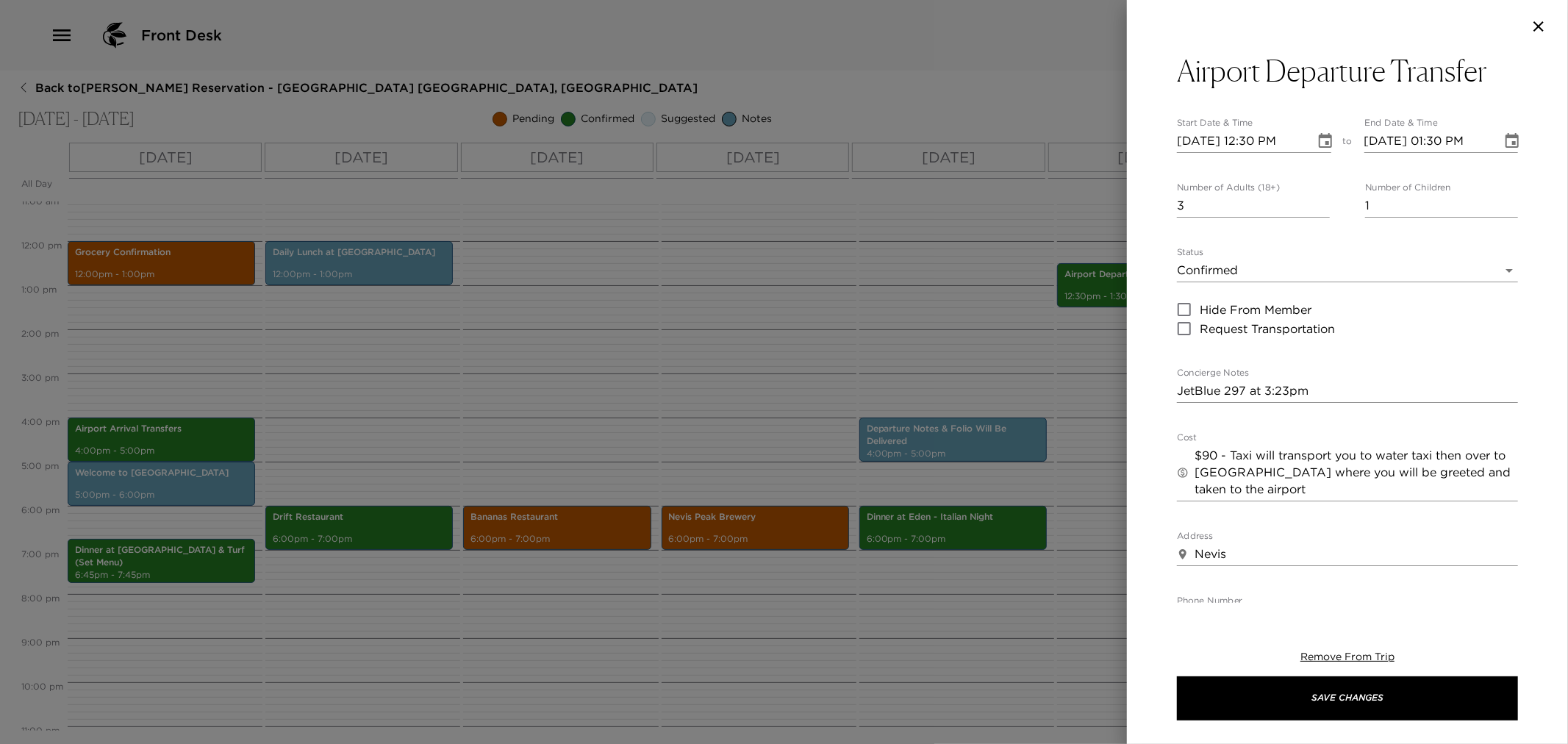
click at [1338, 370] on div "Concierge Notes JetBlue 297 at 3:23pm x" at bounding box center [1348, 385] width 341 height 35
click at [1328, 389] on textarea "JetBlue 297 at 3:23pm" at bounding box center [1348, 390] width 341 height 17
click at [1284, 386] on textarea "JetBlue 297 at 3:23pm" at bounding box center [1348, 390] width 341 height 17
click at [1287, 393] on textarea "JetBlue 297 at 3:23pm" at bounding box center [1348, 390] width 341 height 17
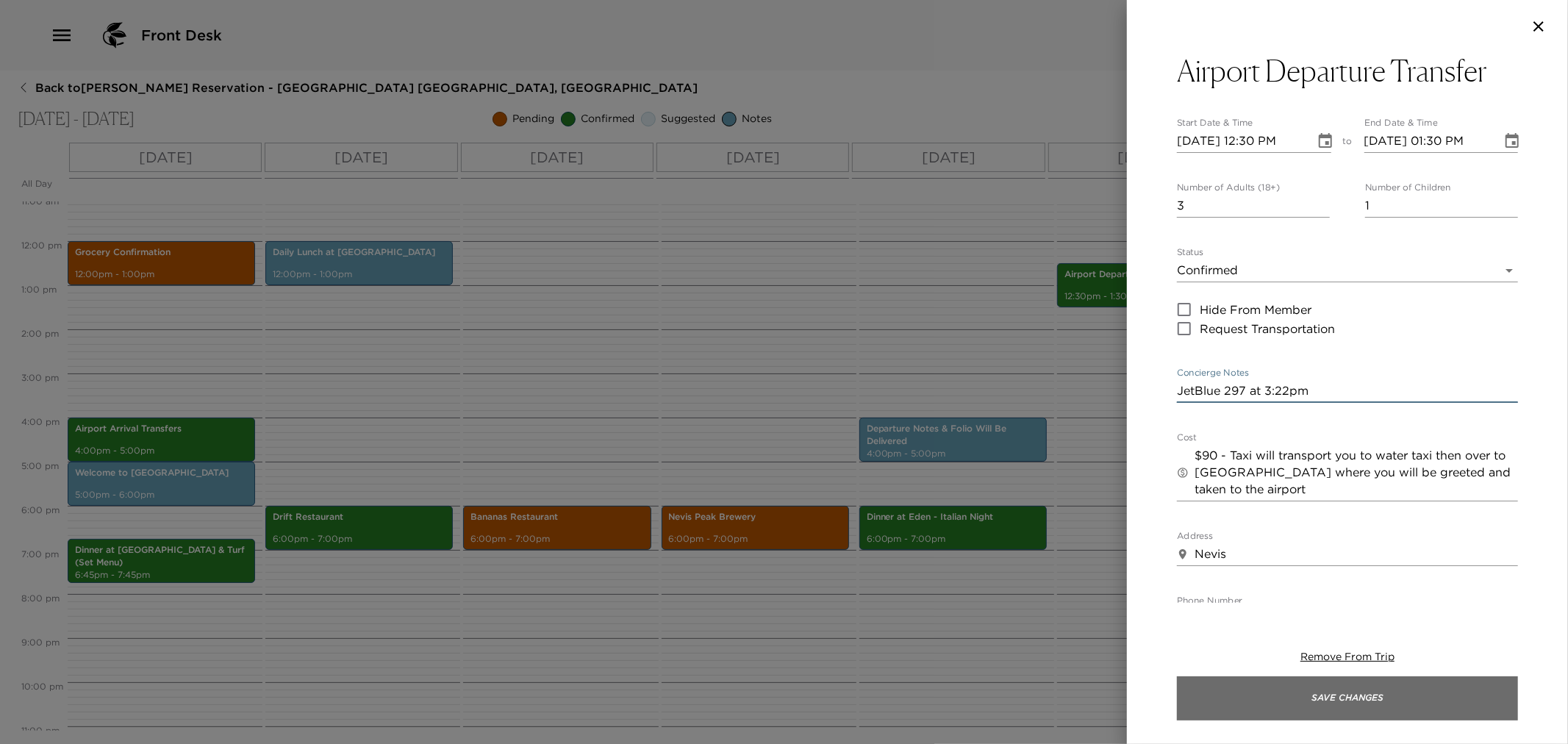
type textarea "JetBlue 297 at 3:22pm"
click at [1423, 706] on button "Save Changes" at bounding box center [1348, 698] width 341 height 44
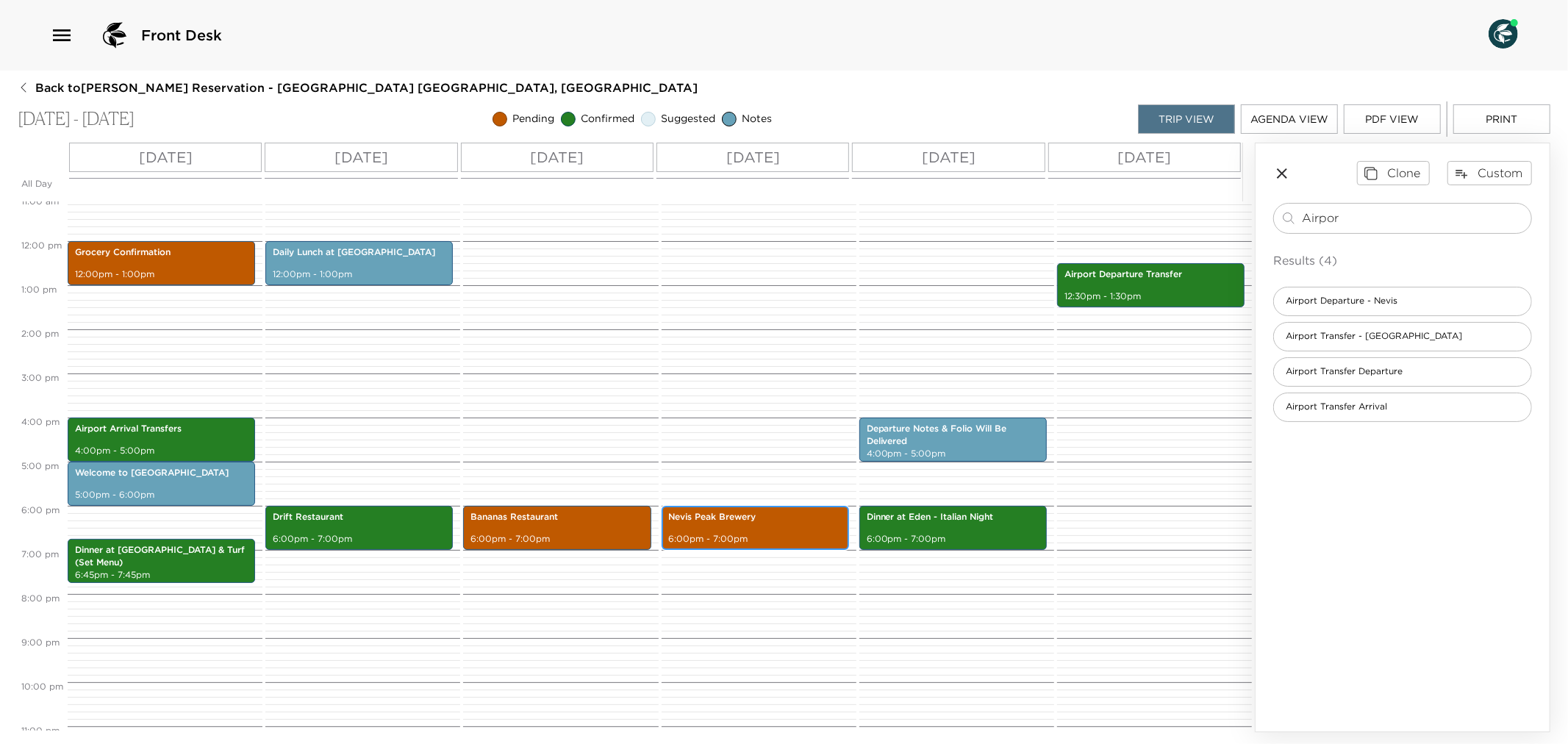
click at [681, 524] on div "Nevis Peak Brewery 6:00pm - 7:00pm" at bounding box center [755, 528] width 179 height 40
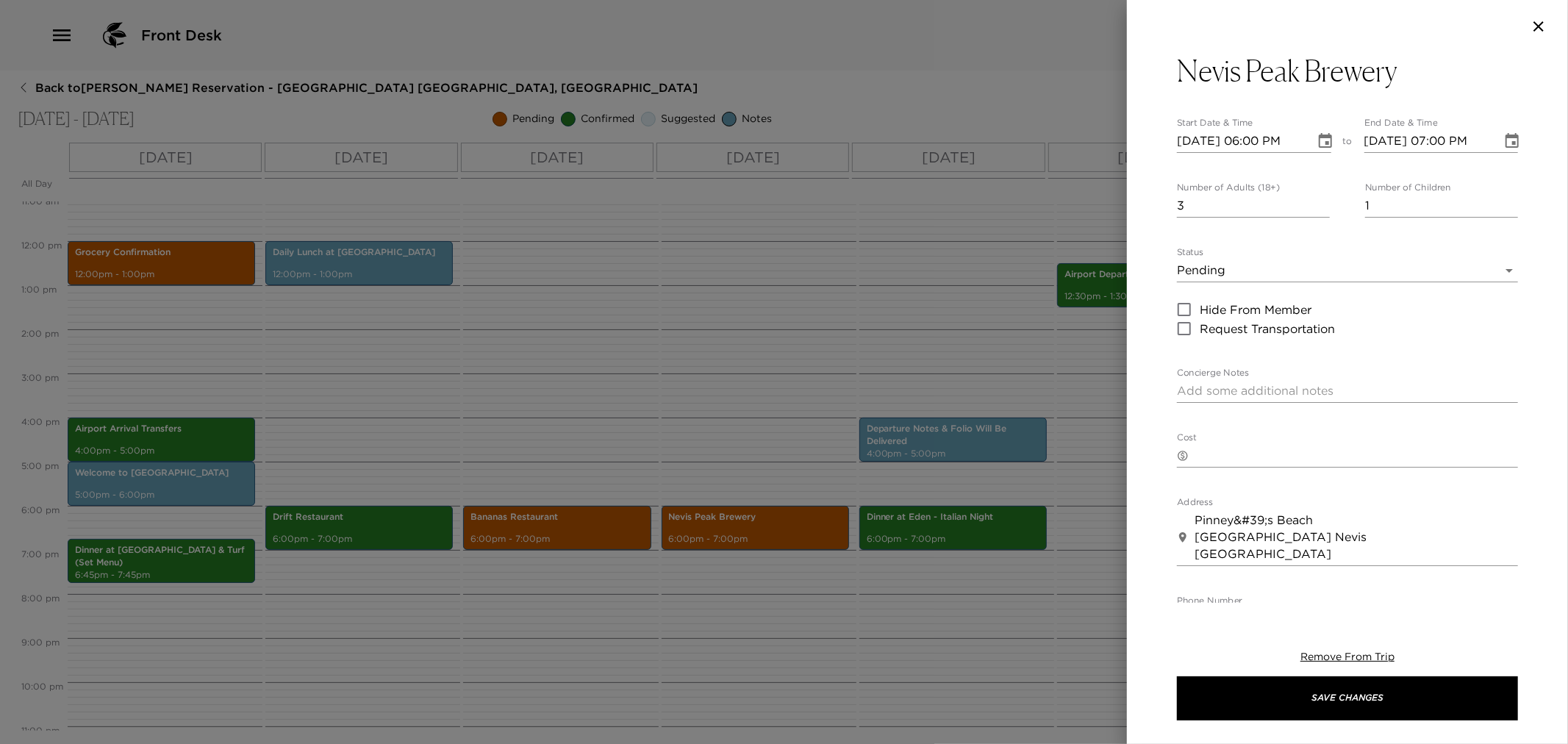
click at [1494, 265] on body "Front Desk Back to Richard Pero Reservation - Beach House 3 Nevis, West Indies …" at bounding box center [784, 372] width 1568 height 744
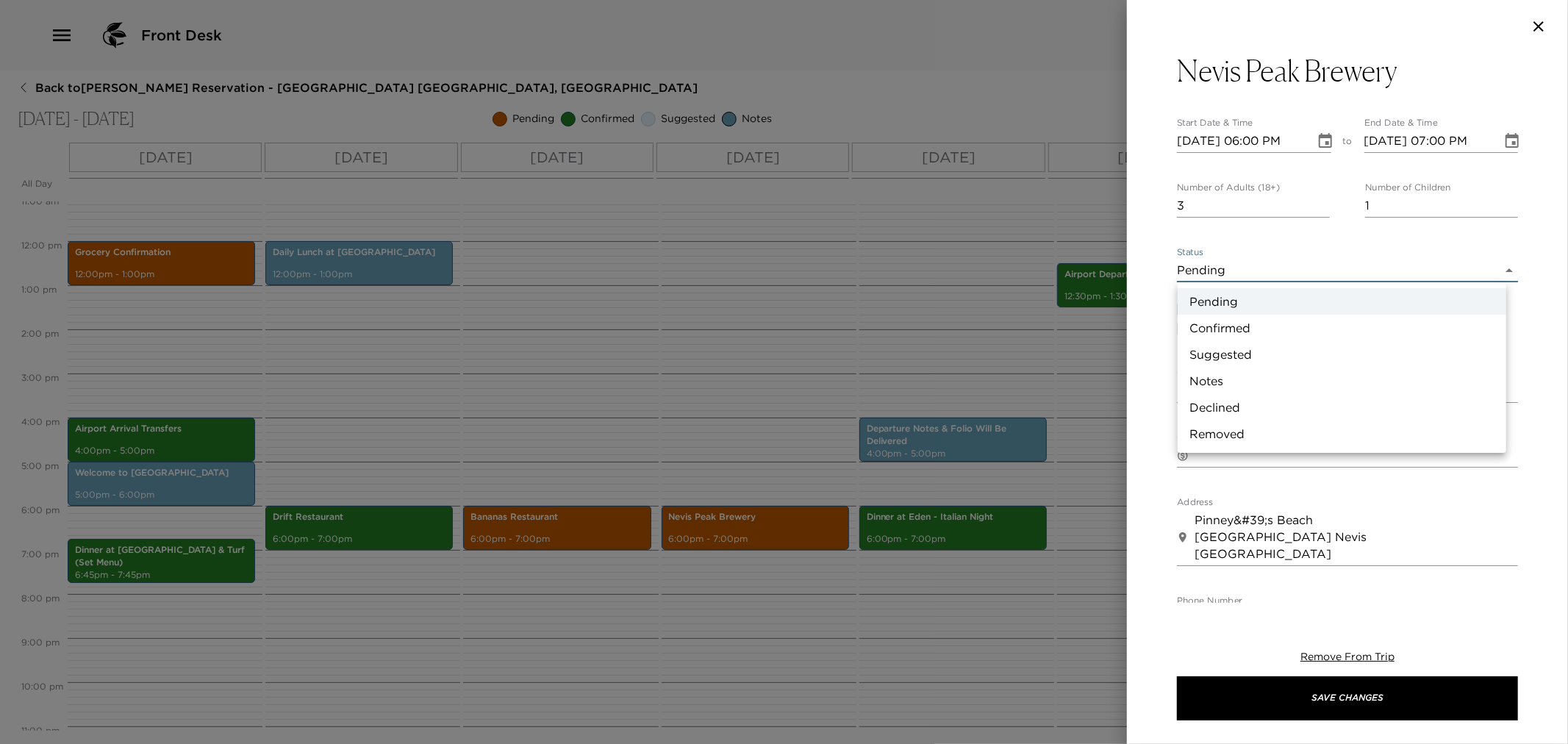
drag, startPoint x: 1225, startPoint y: 320, endPoint x: 1230, endPoint y: 347, distance: 27.5
click at [1225, 321] on li "Confirmed" at bounding box center [1342, 328] width 328 height 26
type input "Confirmed"
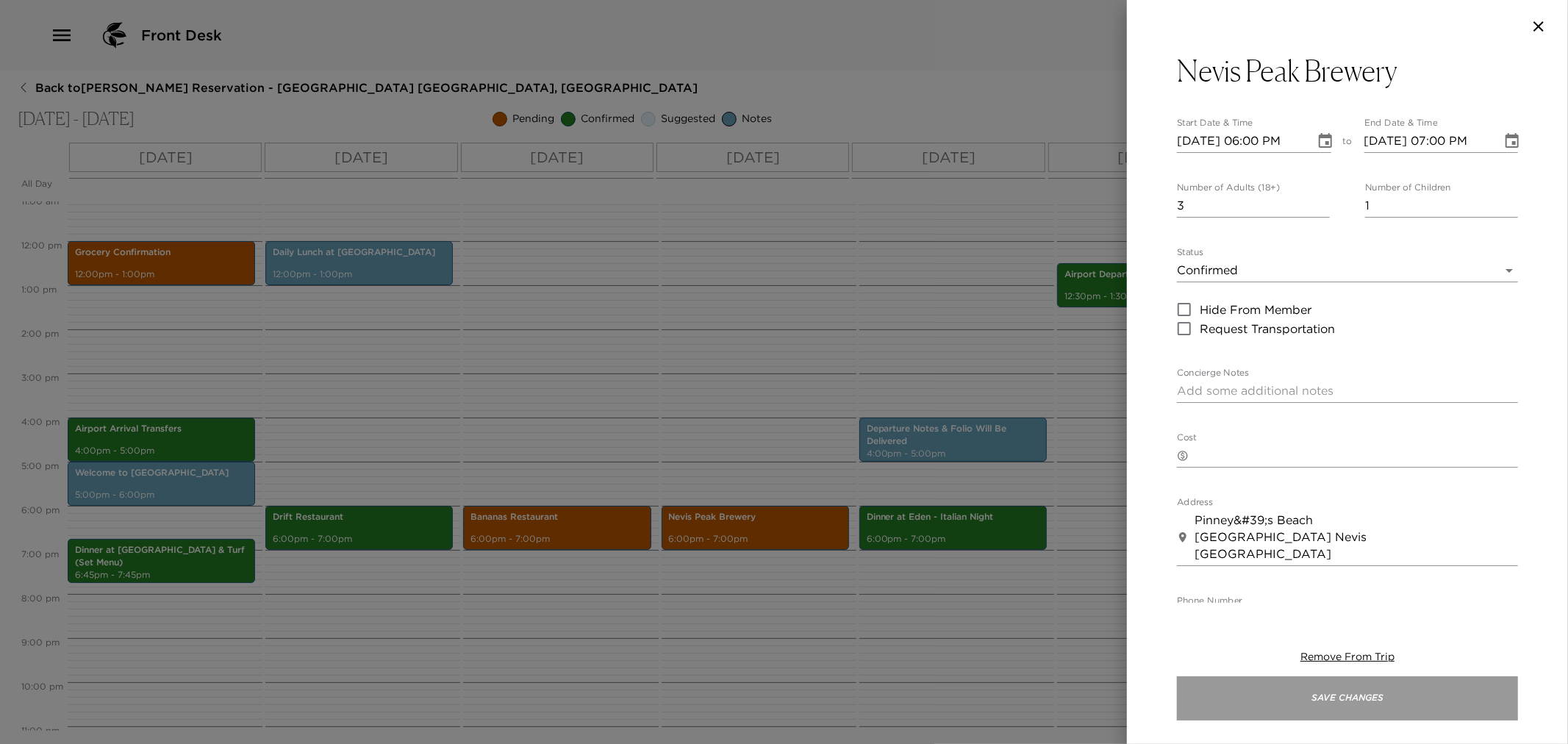
click at [1301, 689] on button "Save Changes" at bounding box center [1348, 698] width 341 height 44
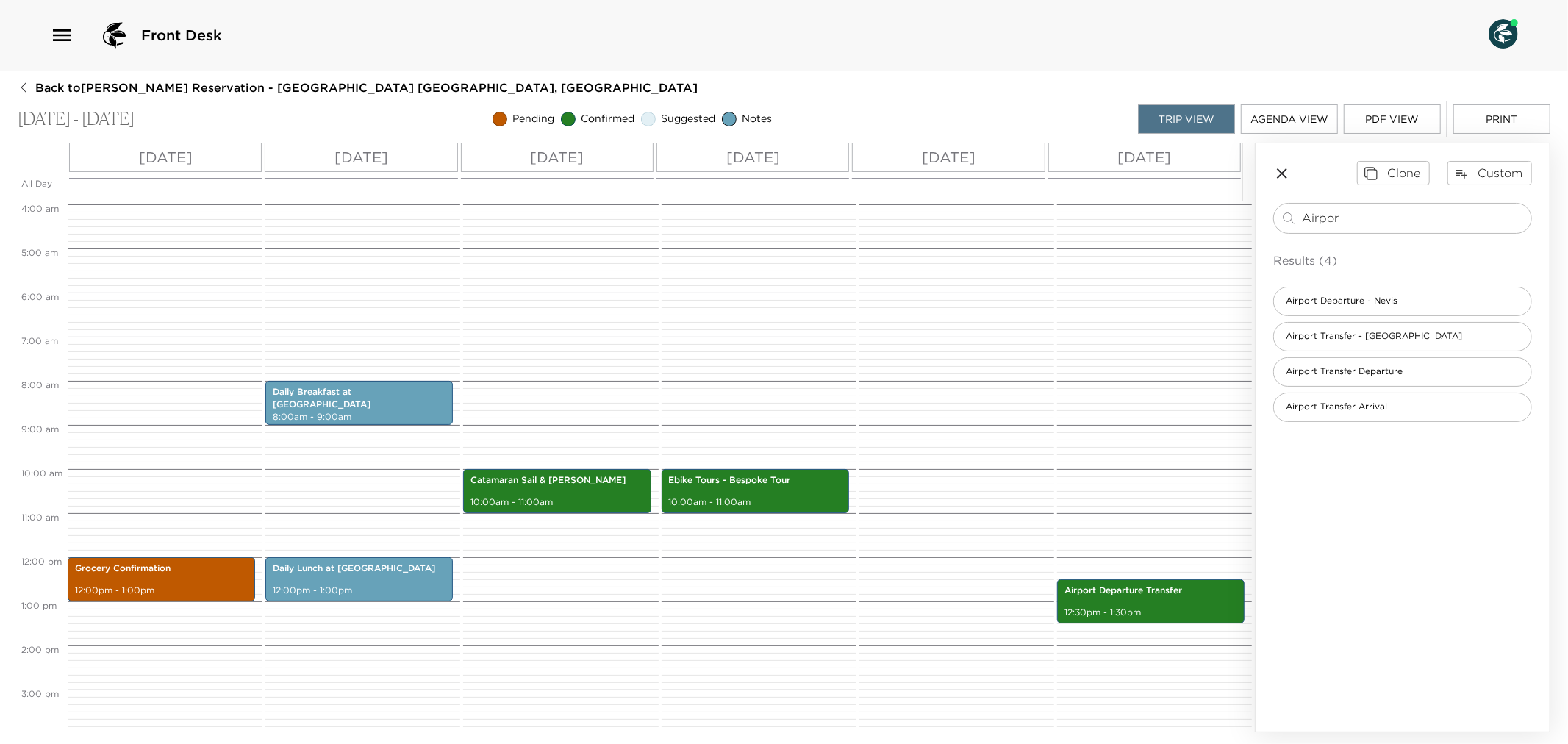
scroll to position [163, 0]
